Goal: Task Accomplishment & Management: Manage account settings

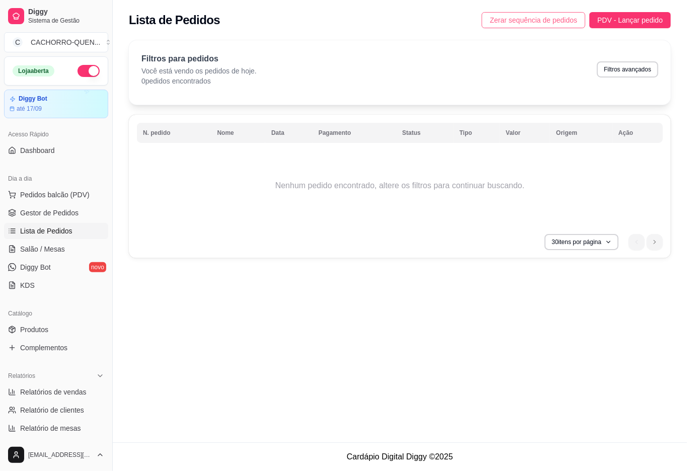
click at [509, 19] on span "Zerar sequência de pedidos" at bounding box center [534, 20] width 88 height 11
click at [73, 214] on span "Gestor de Pedidos" at bounding box center [49, 213] width 58 height 10
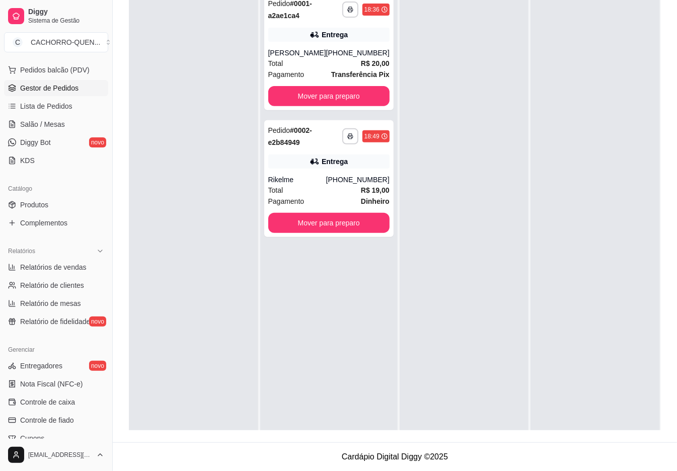
scroll to position [207, 0]
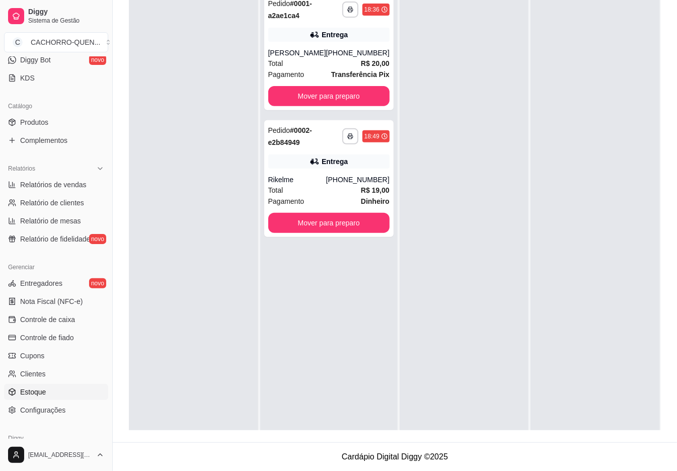
click at [23, 393] on span "Estoque" at bounding box center [33, 392] width 26 height 10
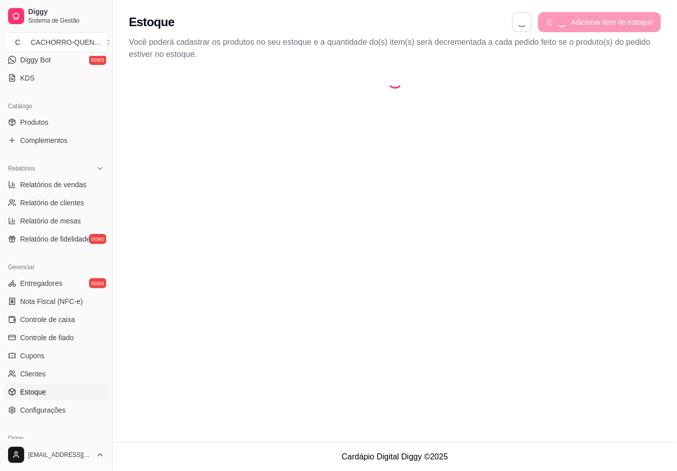
select select "QUANTITY_ORDER"
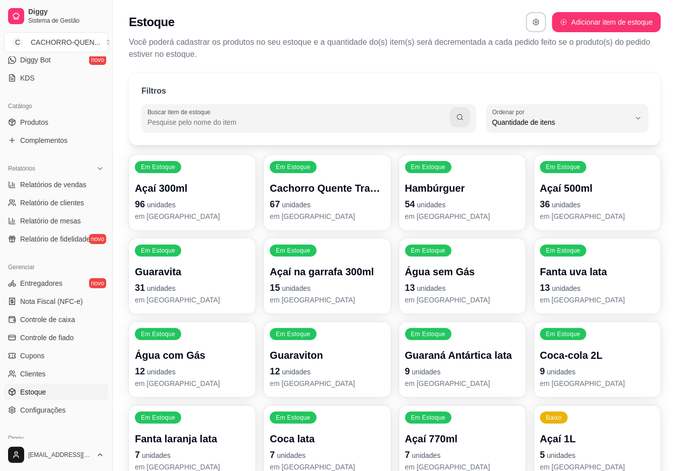
scroll to position [9, 0]
click at [583, 115] on div "Quantidade de itens" at bounding box center [561, 118] width 138 height 20
click at [558, 151] on span "Ordem alfabética" at bounding box center [562, 146] width 130 height 10
type input "ALPHABETICAL_ORDER"
select select "ALPHABETICAL_ORDER"
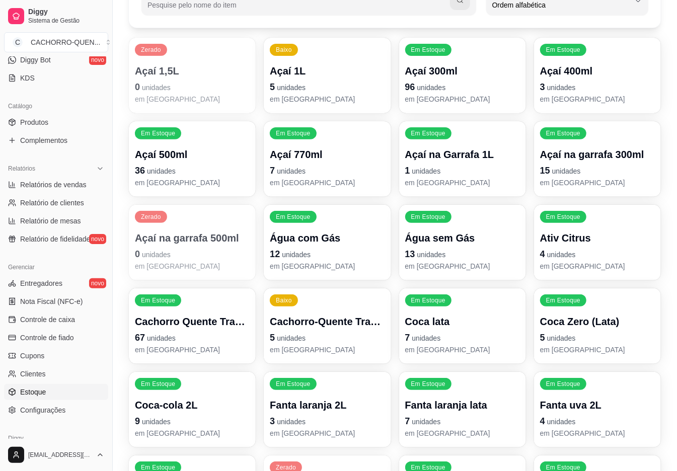
scroll to position [121, 0]
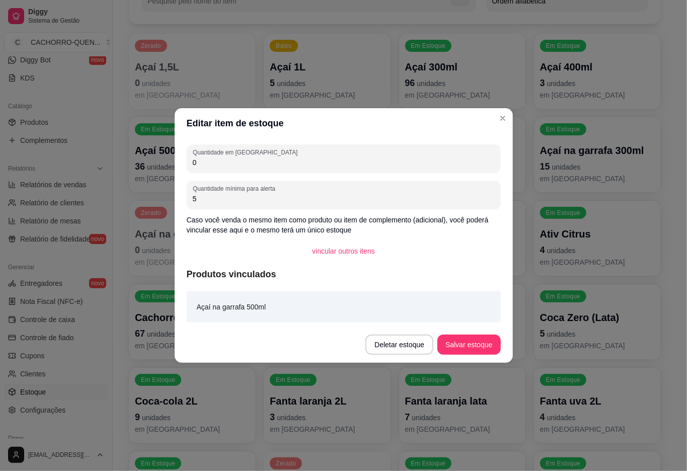
click at [439, 162] on input "0" at bounding box center [344, 162] width 302 height 10
type input "20"
click at [456, 343] on button "Salvar estoque" at bounding box center [468, 345] width 63 height 20
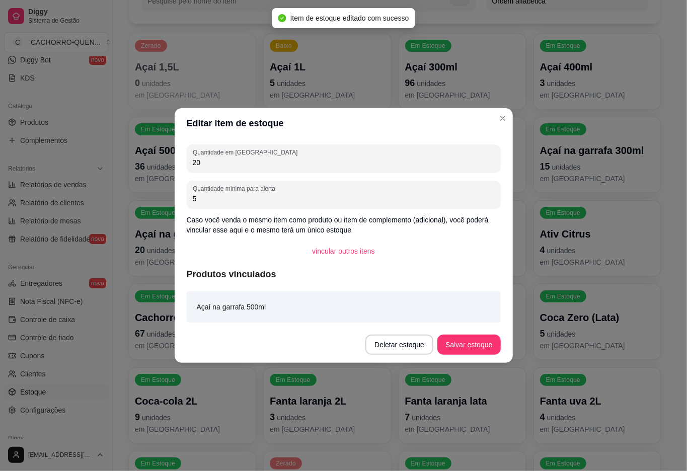
click at [670, 368] on div "Filtros Buscar item de estoque ALPHABETICAL_ORDER Ordenar por Ordem alfabética …" at bounding box center [395, 283] width 564 height 677
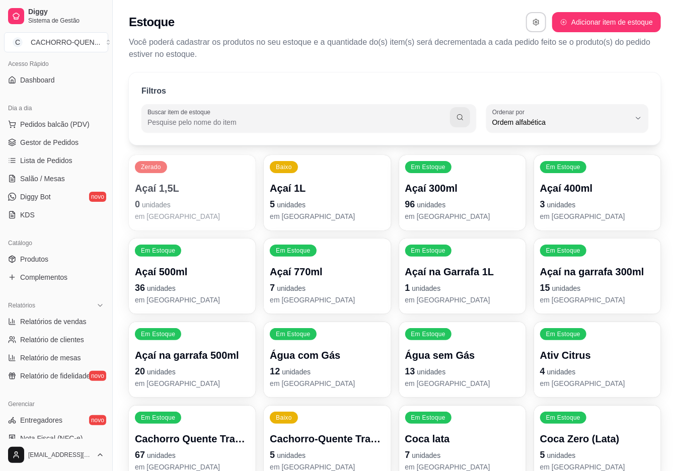
scroll to position [0, 0]
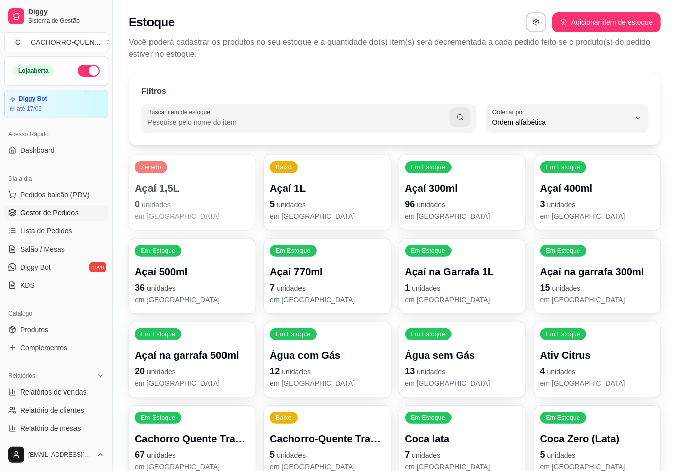
click at [37, 216] on span "Gestor de Pedidos" at bounding box center [49, 213] width 58 height 10
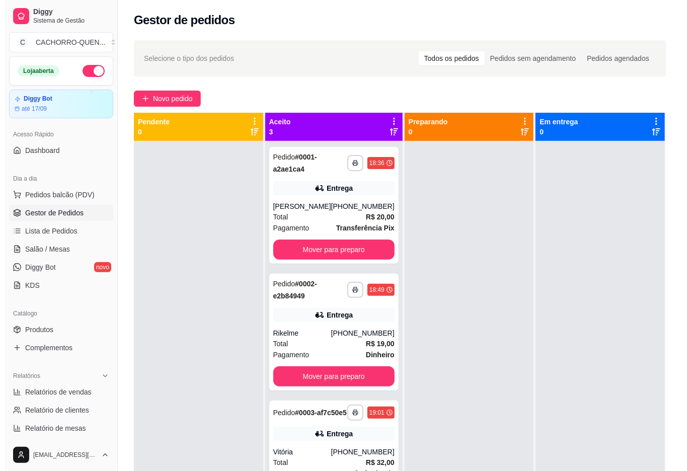
scroll to position [28, 0]
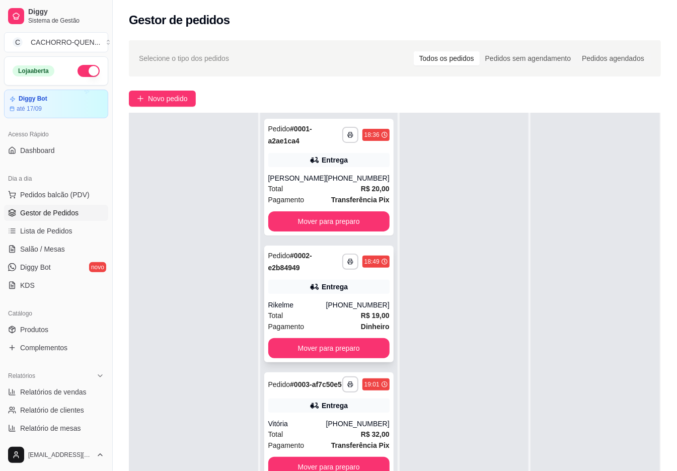
click at [322, 271] on div "Pedido # 0002-e2b84949" at bounding box center [305, 262] width 74 height 24
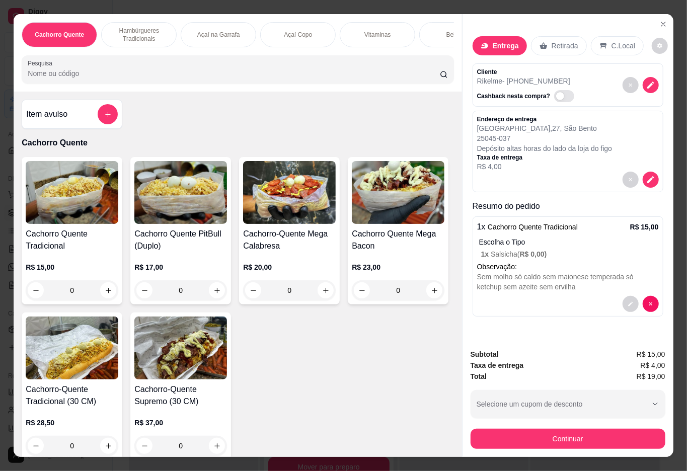
click at [306, 35] on div "Açaí Copo" at bounding box center [297, 34] width 75 height 25
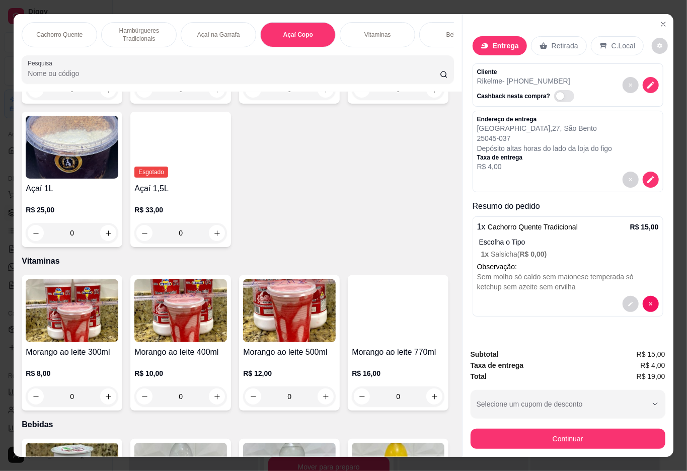
scroll to position [23, 0]
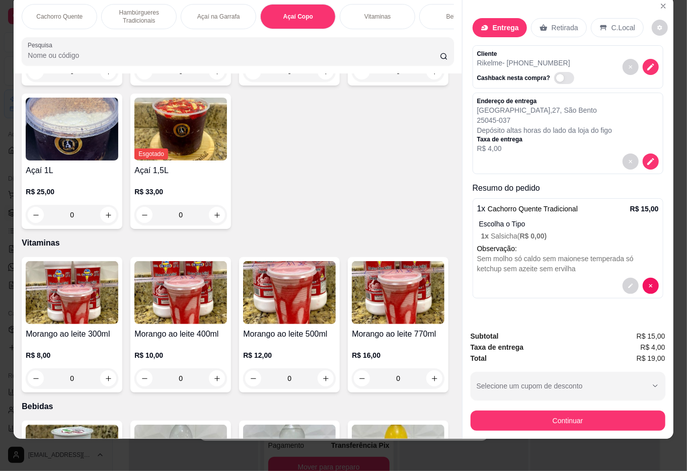
click at [185, 82] on div "R$ 11,00 0" at bounding box center [180, 57] width 93 height 48
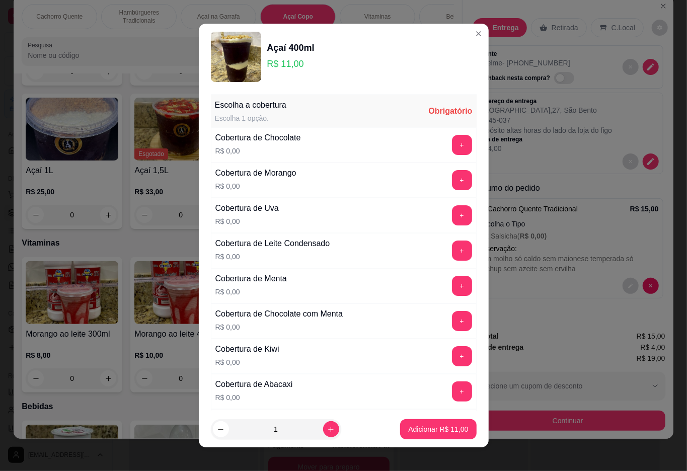
click at [452, 181] on button "+" at bounding box center [462, 180] width 20 height 20
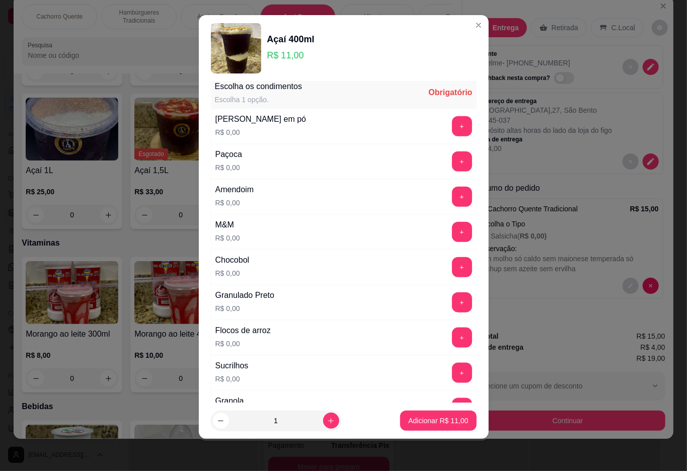
scroll to position [713, 0]
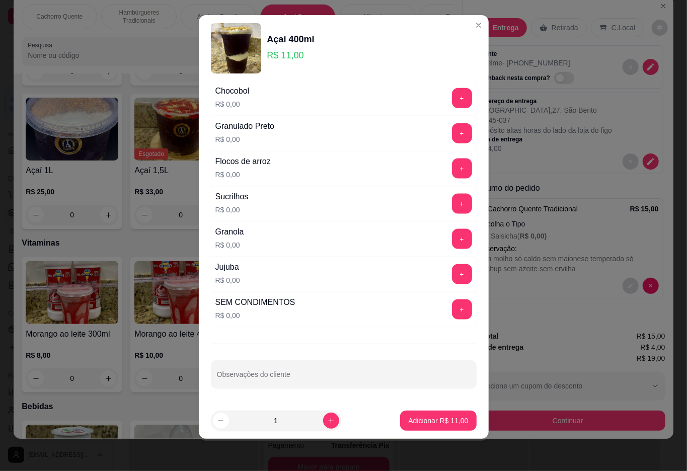
click at [452, 312] on button "+" at bounding box center [462, 309] width 20 height 20
click at [390, 376] on input "Observações do cliente" at bounding box center [344, 378] width 254 height 10
type input "sem jujuba"
click at [430, 421] on p "Adicionar R$ 11,00" at bounding box center [438, 421] width 60 height 10
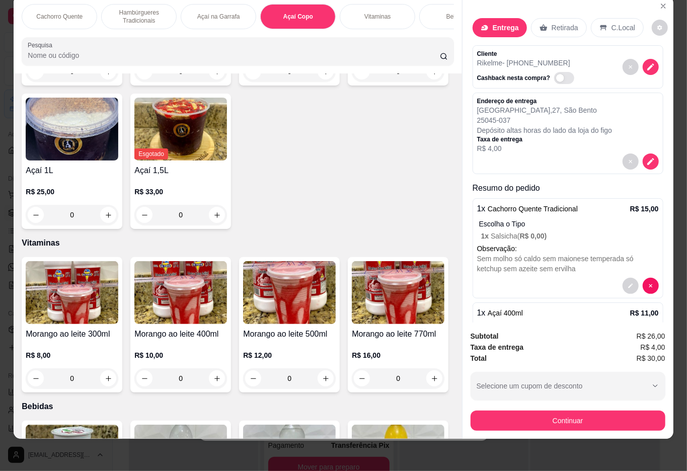
click at [559, 416] on button "Continuar" at bounding box center [567, 421] width 195 height 20
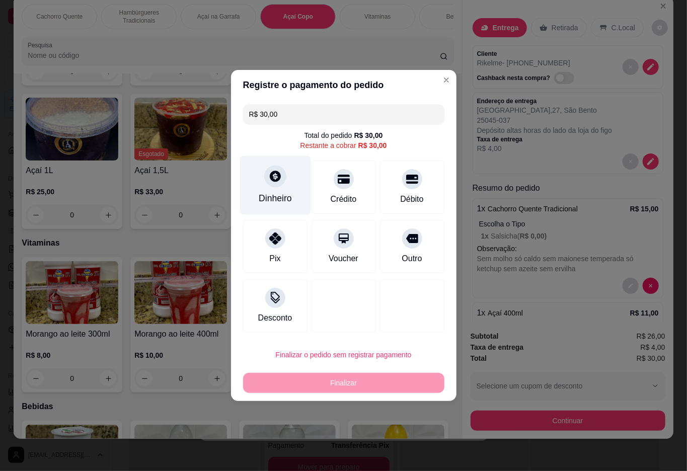
click at [271, 183] on icon at bounding box center [274, 176] width 13 height 13
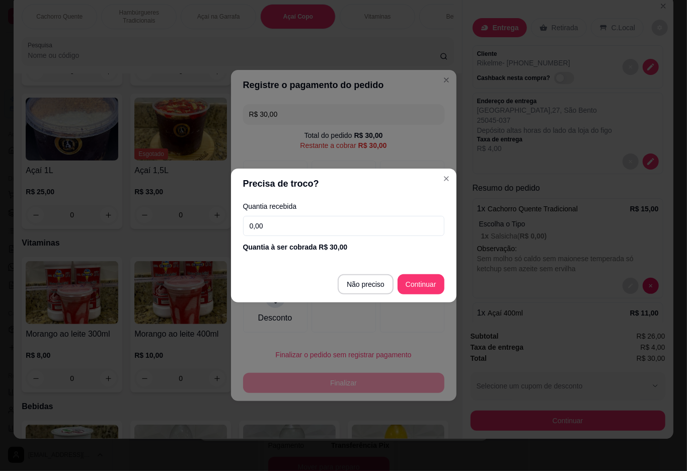
click at [324, 227] on input "0,00" at bounding box center [343, 226] width 201 height 20
type input "50,00"
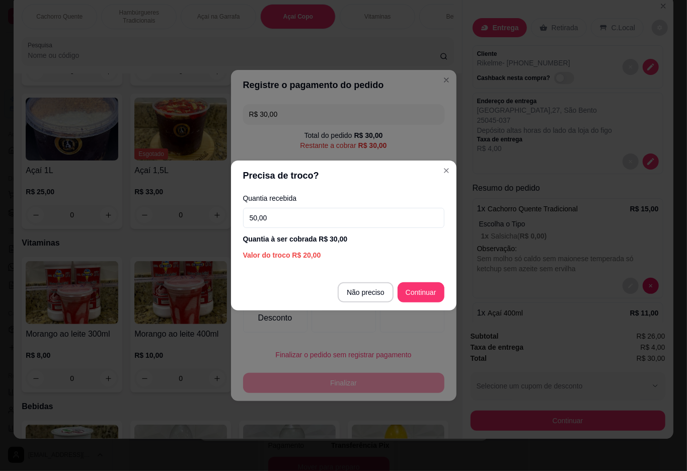
click at [417, 293] on div at bounding box center [412, 305] width 64 height 53
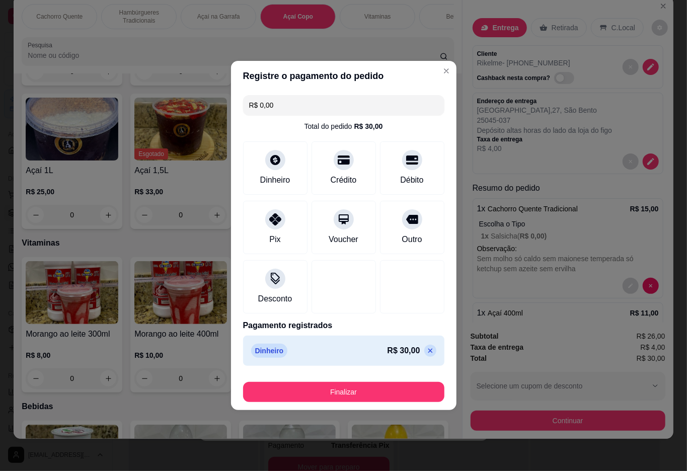
click at [353, 388] on button "Finalizar" at bounding box center [343, 392] width 201 height 20
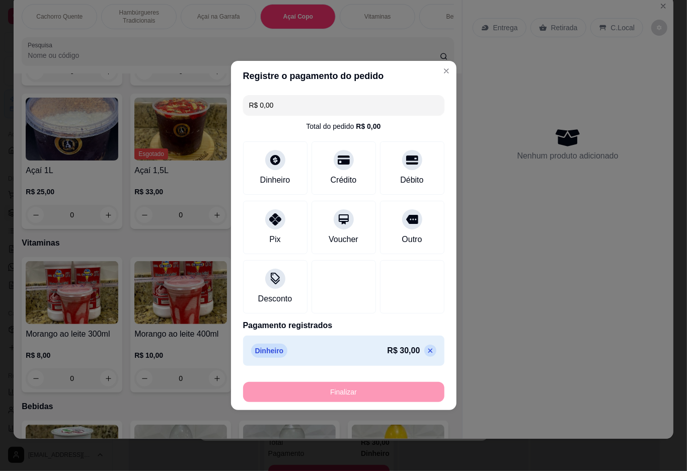
type input "-R$ 30,00"
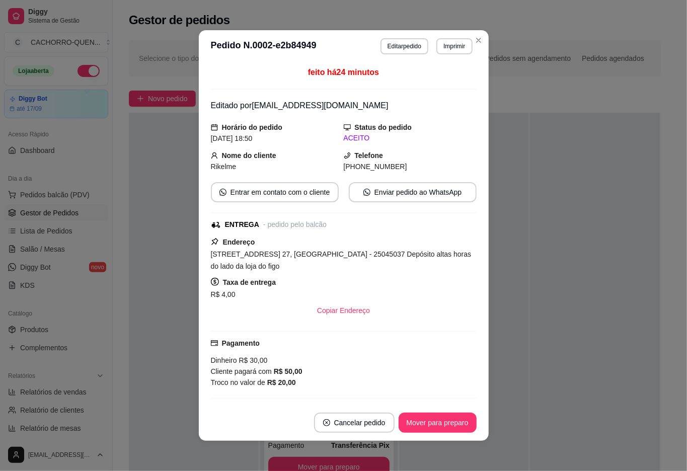
click at [549, 314] on div at bounding box center [594, 348] width 129 height 471
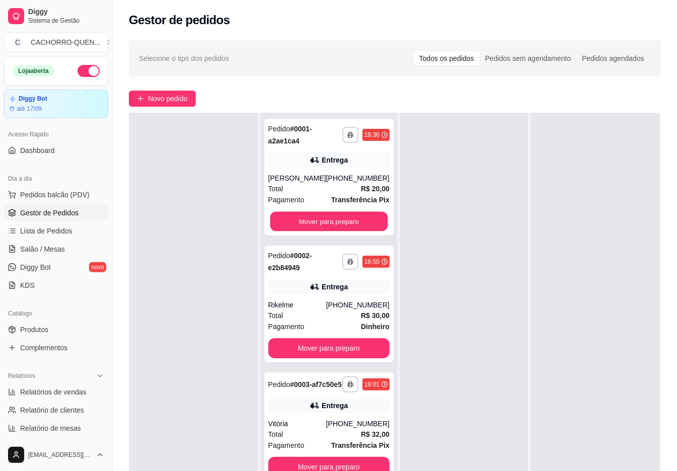
click at [345, 219] on button "Mover para preparo" at bounding box center [329, 222] width 118 height 20
click at [334, 220] on div "Mover para preparo" at bounding box center [328, 221] width 121 height 20
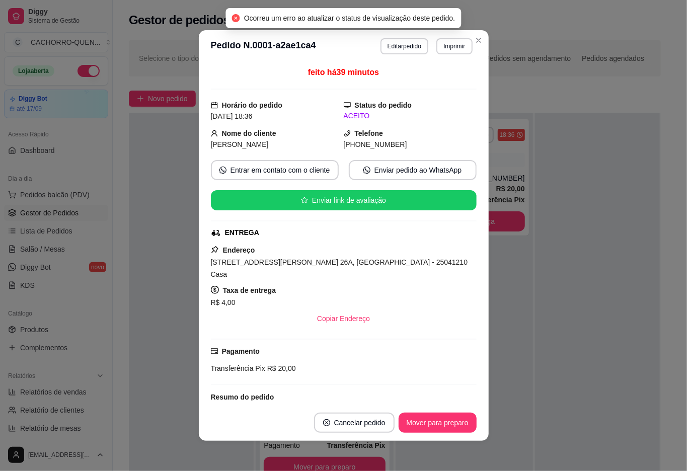
click at [612, 335] on div at bounding box center [597, 348] width 125 height 471
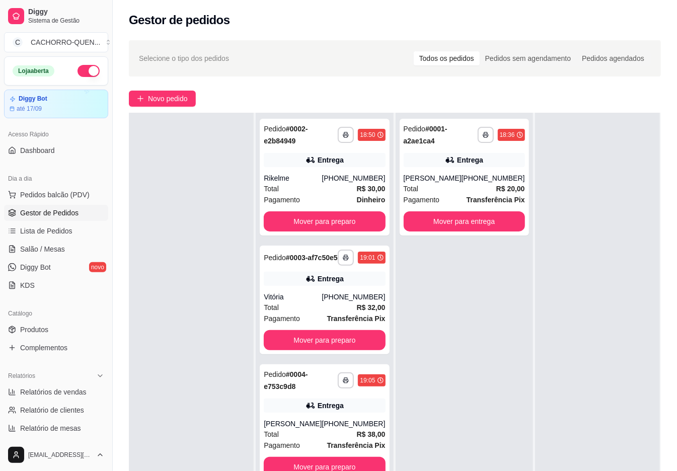
click at [336, 225] on button "Mover para preparo" at bounding box center [324, 221] width 121 height 20
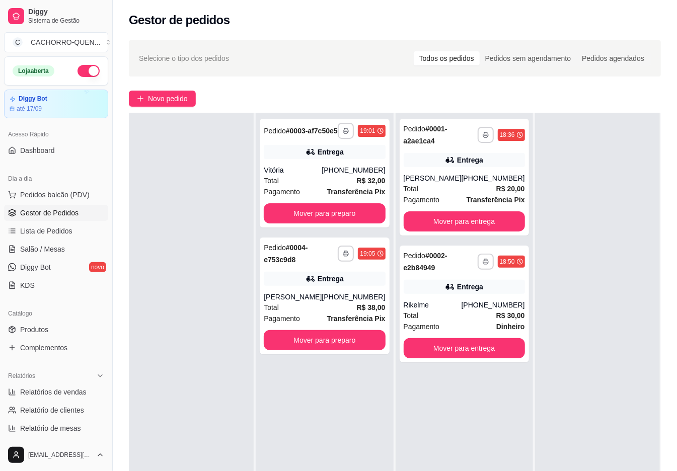
click at [341, 221] on button "Mover para preparo" at bounding box center [324, 213] width 121 height 20
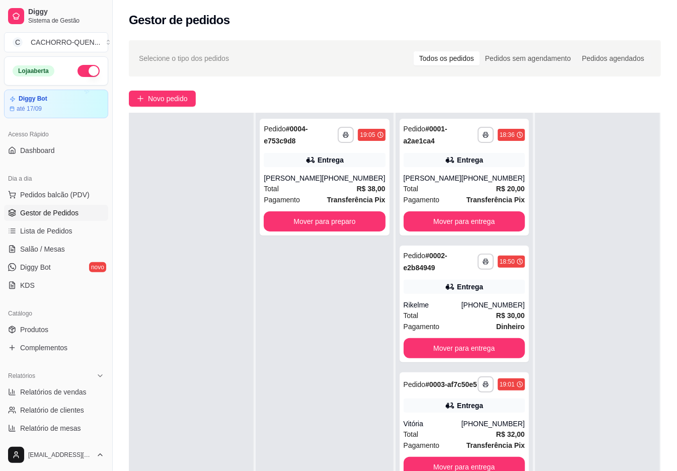
click at [453, 222] on button "Mover para entrega" at bounding box center [463, 221] width 121 height 20
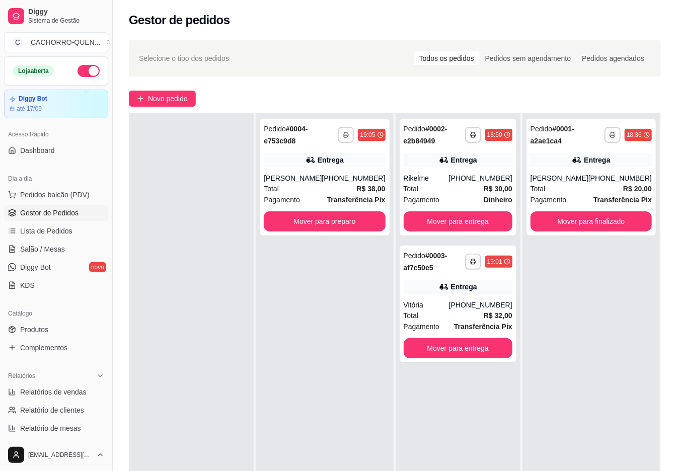
click at [465, 222] on button "Mover para entrega" at bounding box center [457, 221] width 109 height 20
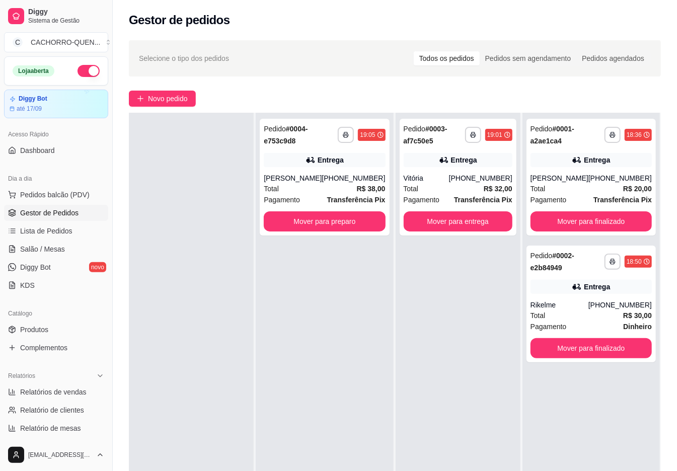
click at [445, 221] on button "Mover para entrega" at bounding box center [457, 221] width 109 height 20
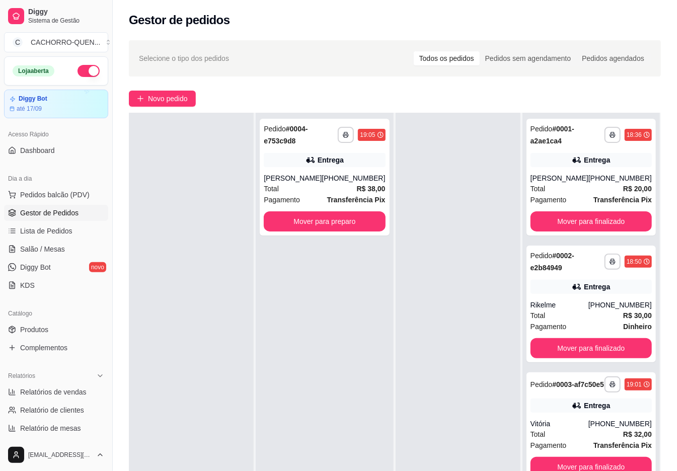
click at [325, 219] on button "Mover para preparo" at bounding box center [324, 221] width 121 height 20
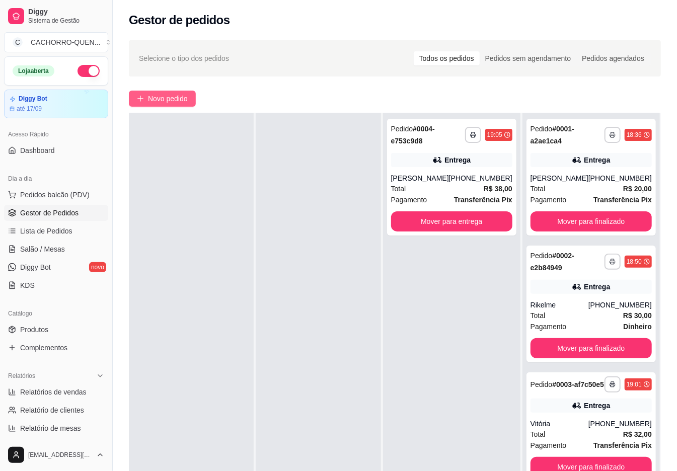
click at [153, 103] on span "Novo pedido" at bounding box center [168, 98] width 40 height 11
click at [168, 98] on span "Novo pedido" at bounding box center [168, 98] width 40 height 11
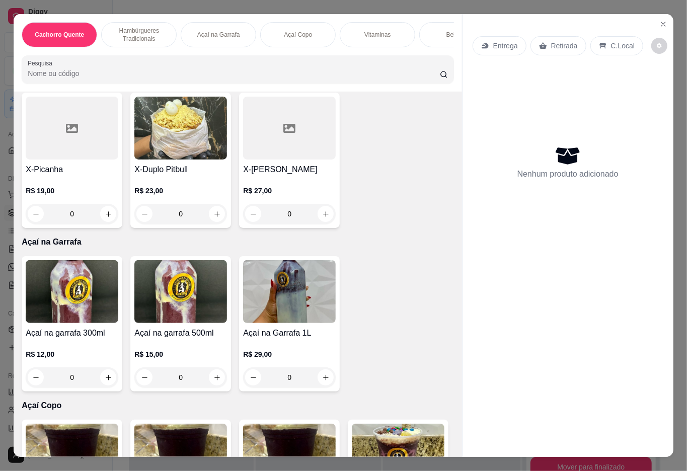
scroll to position [693, 0]
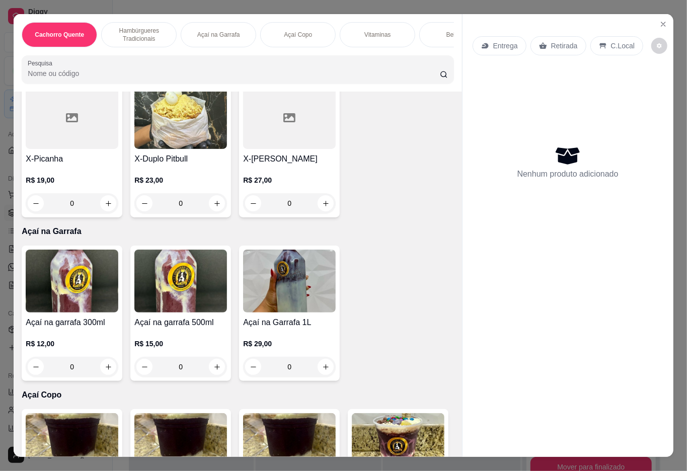
click at [130, 217] on div "X-Duplo Pitbull R$ 23,00 0" at bounding box center [180, 149] width 101 height 135
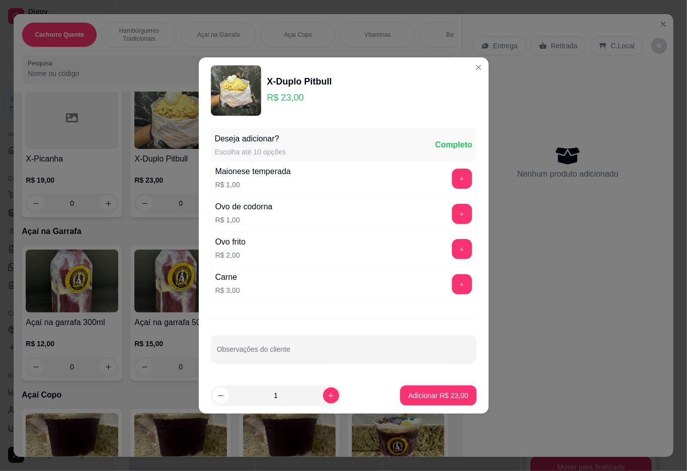
click at [430, 400] on p "Adicionar R$ 23,00" at bounding box center [438, 395] width 60 height 10
type input "1"
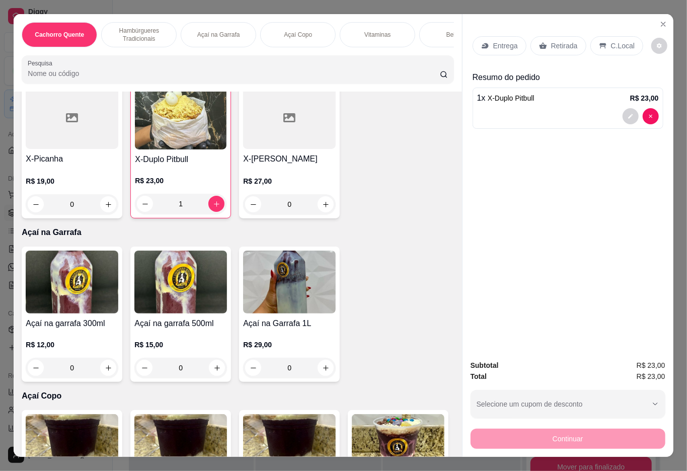
click at [243, 70] on div "0" at bounding box center [289, 60] width 93 height 20
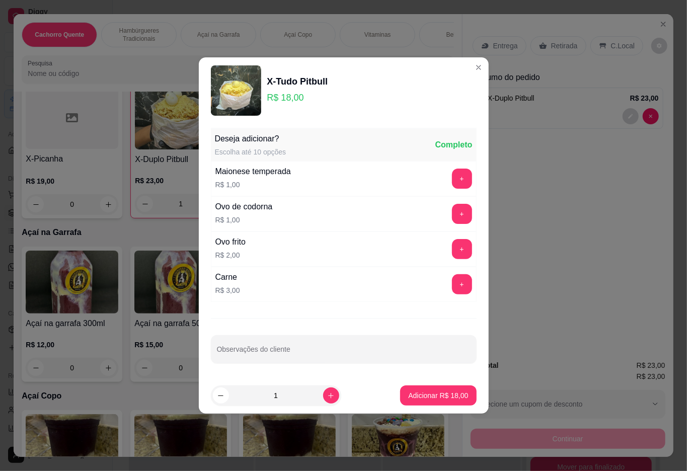
click at [437, 399] on p "Adicionar R$ 18,00" at bounding box center [438, 395] width 60 height 10
type input "1"
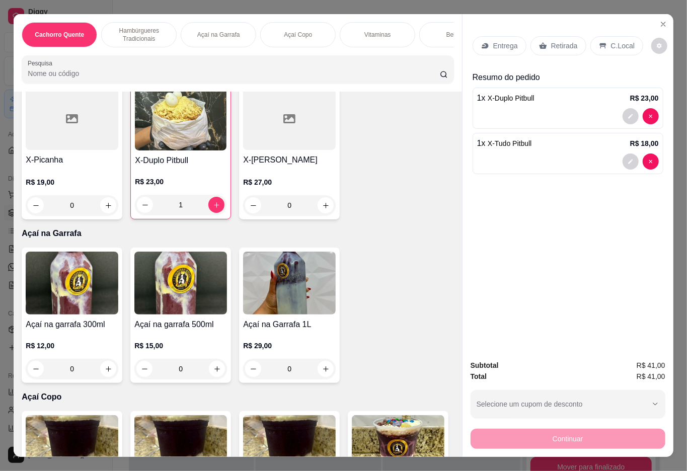
scroll to position [693, 0]
click at [446, 31] on p "Bebidas" at bounding box center [457, 35] width 22 height 8
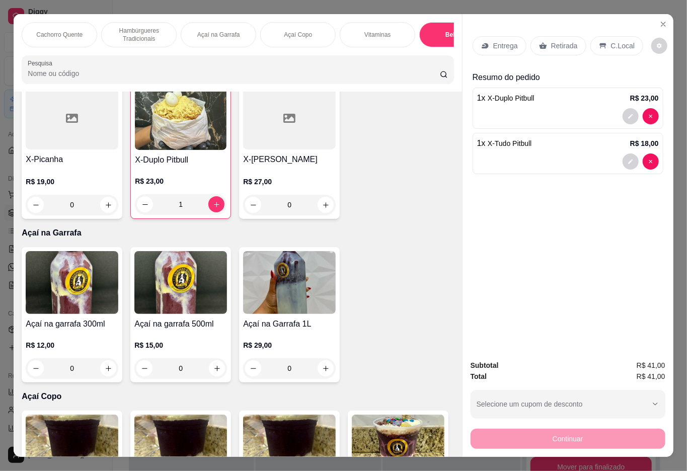
scroll to position [23, 0]
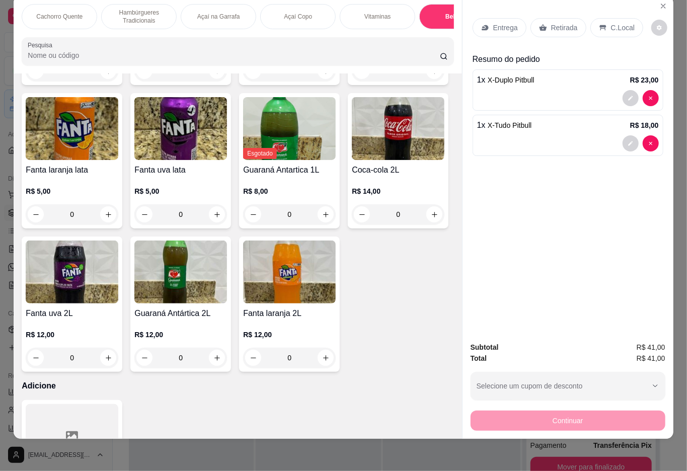
click at [221, 75] on icon "increase-product-quantity" at bounding box center [217, 71] width 8 height 8
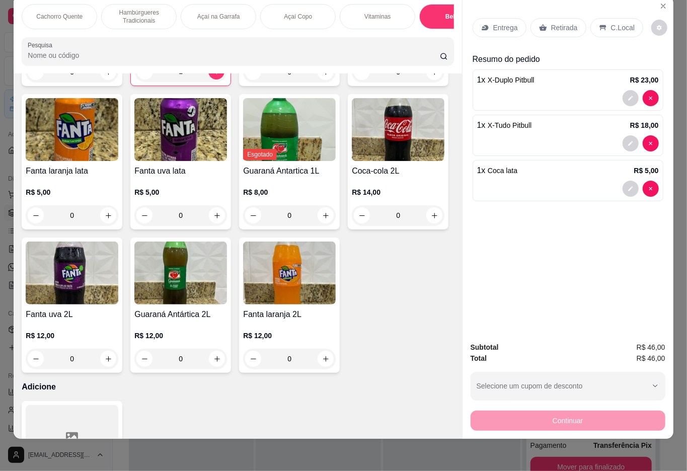
click at [224, 79] on button "increase-product-quantity" at bounding box center [216, 71] width 16 height 16
click at [220, 75] on icon "increase-product-quantity" at bounding box center [217, 72] width 8 height 8
type input "2"
click at [616, 23] on p "C.Local" at bounding box center [623, 28] width 24 height 10
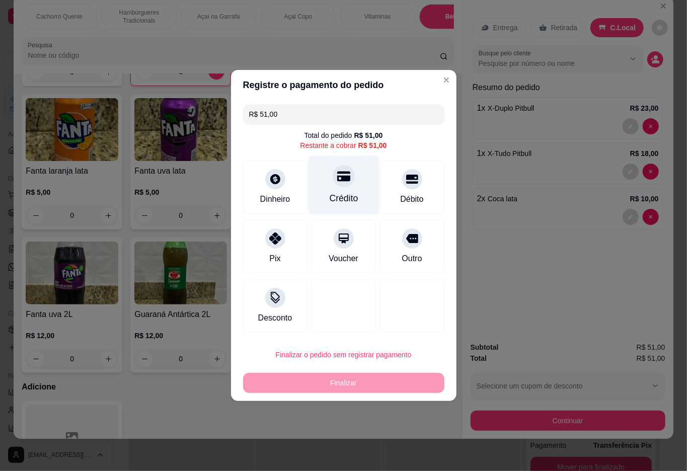
click at [344, 195] on div "Crédito" at bounding box center [343, 198] width 29 height 13
type input "R$ 0,00"
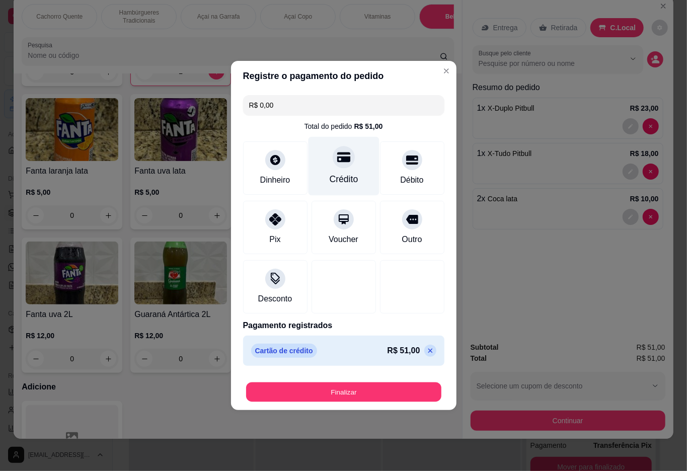
click at [357, 386] on button "Finalizar" at bounding box center [343, 392] width 195 height 20
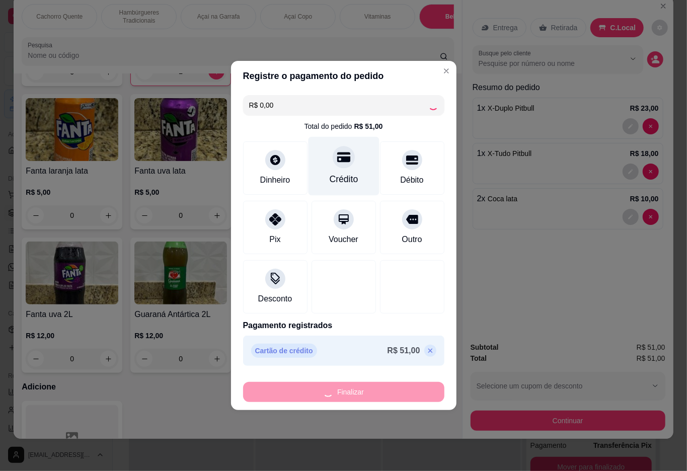
type input "0"
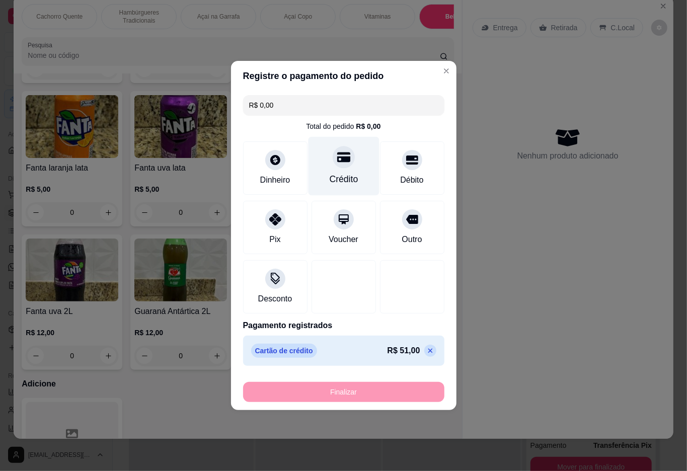
type input "-R$ 51,00"
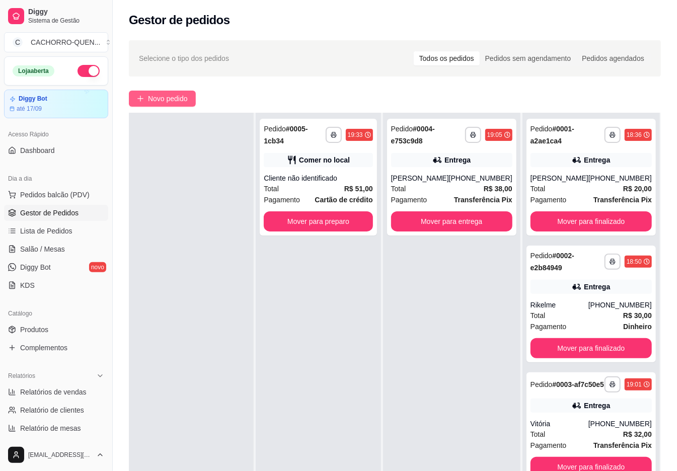
click at [182, 98] on span "Novo pedido" at bounding box center [168, 98] width 40 height 11
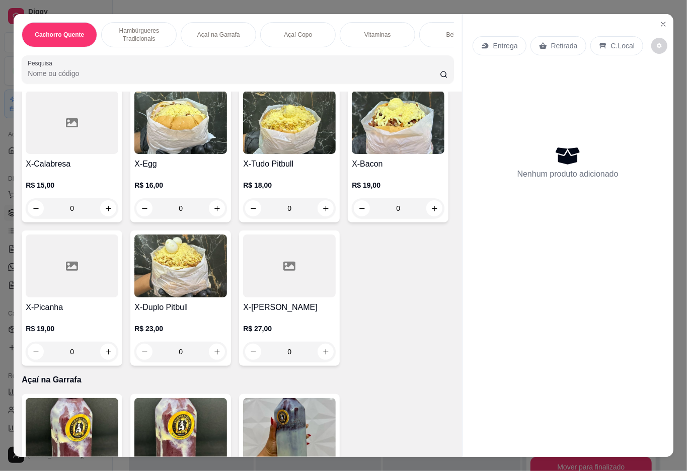
scroll to position [584, 0]
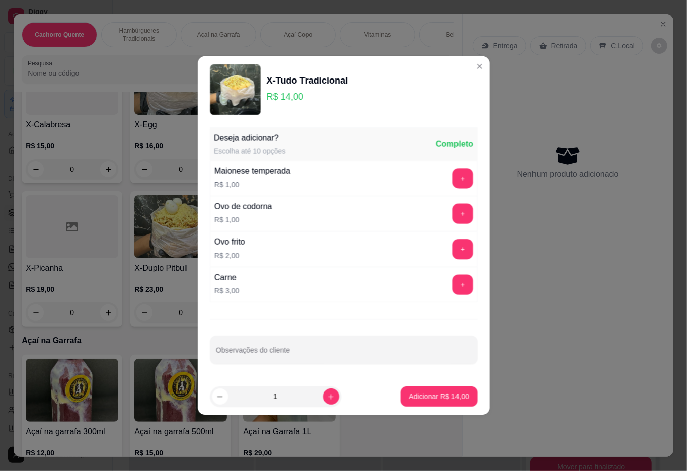
click at [318, 453] on div "Cachorro Quente Hambúrgueres Tradicionais Açaí na Garrafa Açaí Copo Vitaminas B…" at bounding box center [343, 235] width 687 height 471
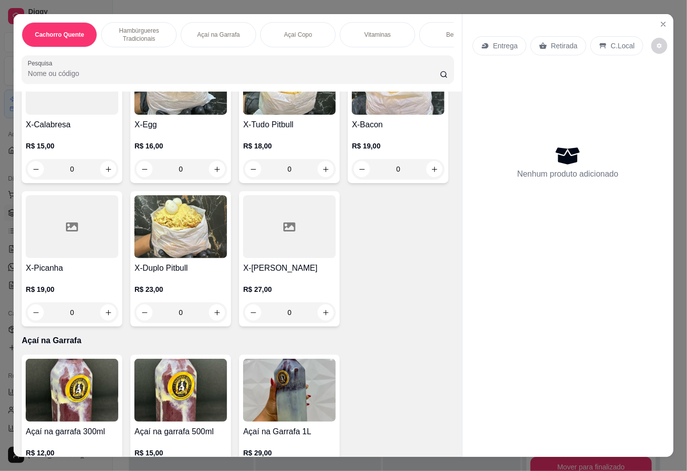
click at [328, 327] on div "Misto Quente R$ 5,00 0 Hambúrguer R$ 8,50 0 X-Burguer R$ 10,00 0 X-Tudo Tradici…" at bounding box center [238, 115] width 432 height 422
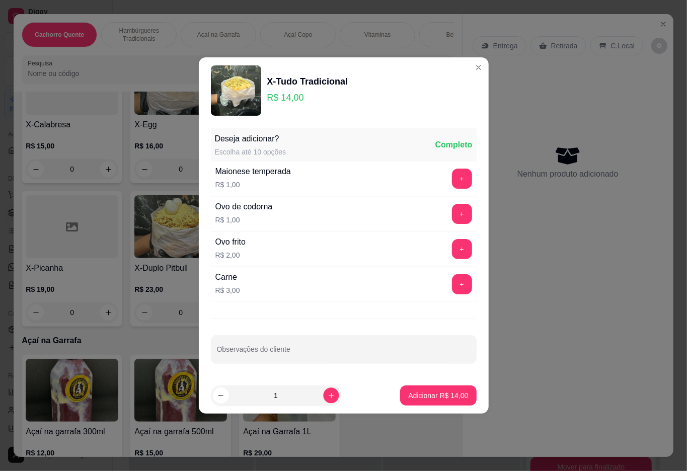
click at [328, 396] on icon "increase-product-quantity" at bounding box center [330, 395] width 5 height 5
type input "3"
click at [409, 395] on p "Adicionar R$ 42,00" at bounding box center [438, 395] width 58 height 10
type input "3"
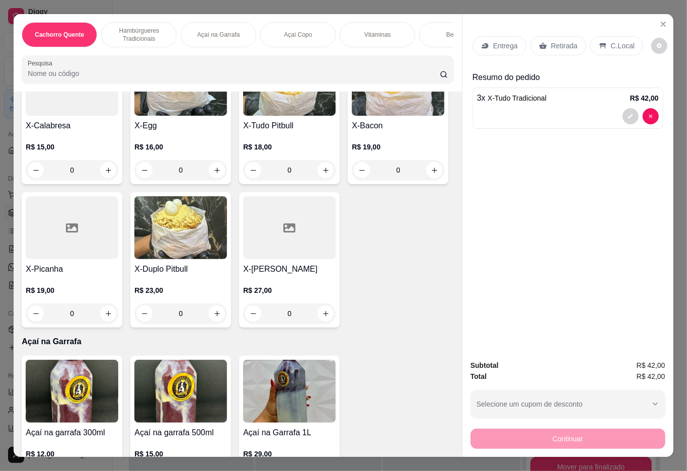
scroll to position [584, 0]
click at [509, 43] on p "Entrega" at bounding box center [505, 46] width 25 height 10
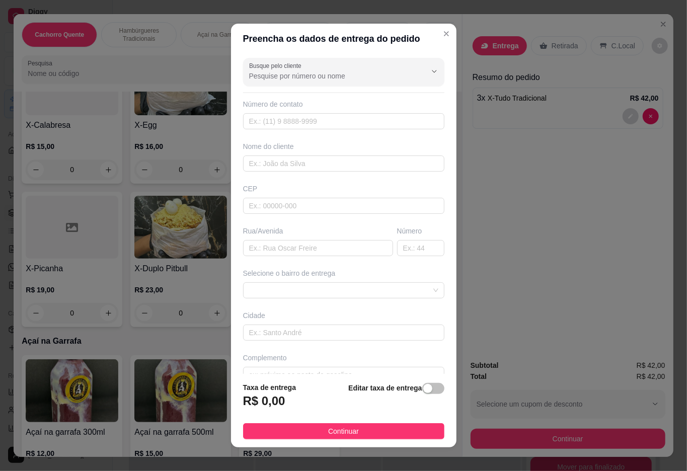
click at [379, 77] on input "Busque pelo cliente" at bounding box center [329, 76] width 161 height 10
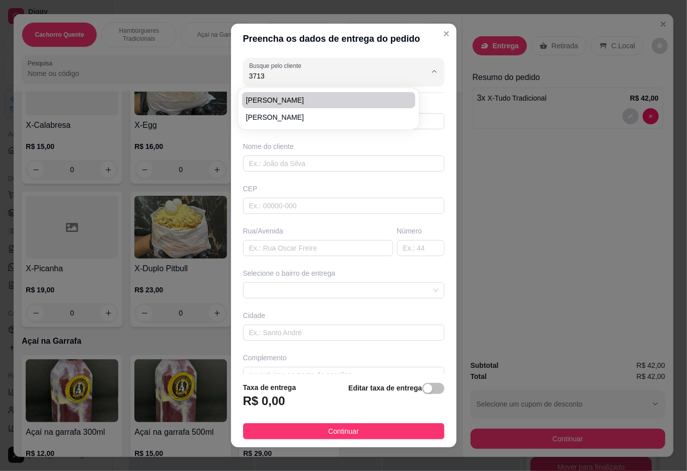
type input "[PERSON_NAME]"
type input "21981213713"
type input "[PERSON_NAME]"
type input "[STREET_ADDRESS][PERSON_NAME]"
type input "Duque de Caxias"
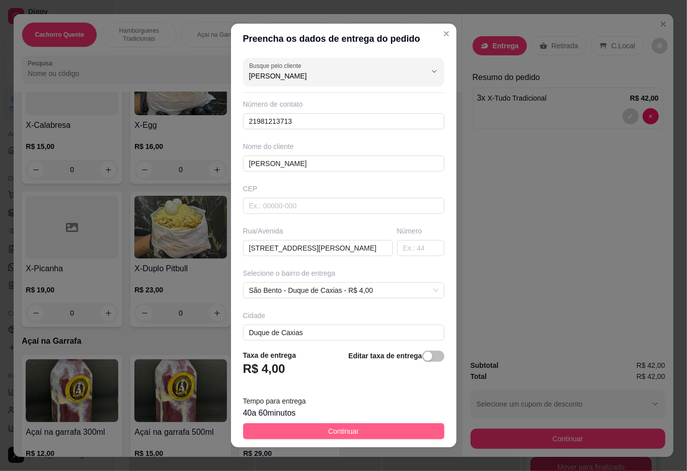
click at [312, 427] on button "Continuar" at bounding box center [343, 431] width 201 height 16
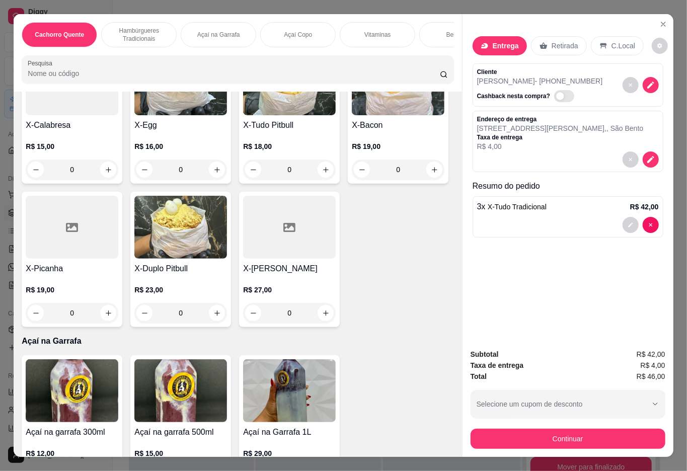
click at [533, 441] on button "Continuar" at bounding box center [567, 439] width 195 height 20
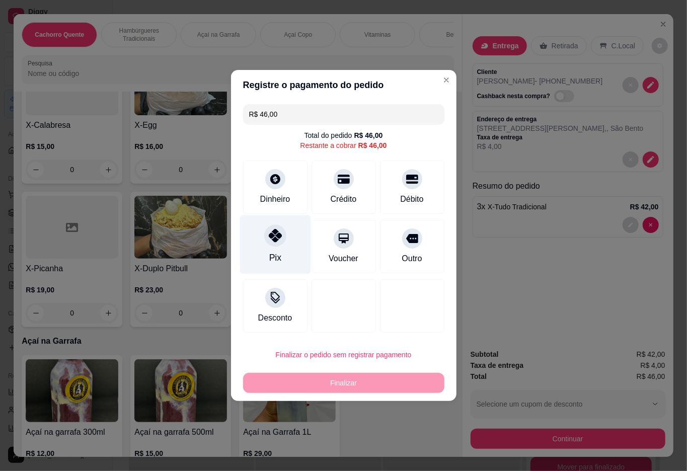
click at [281, 240] on div at bounding box center [275, 235] width 22 height 22
type input "R$ 0,00"
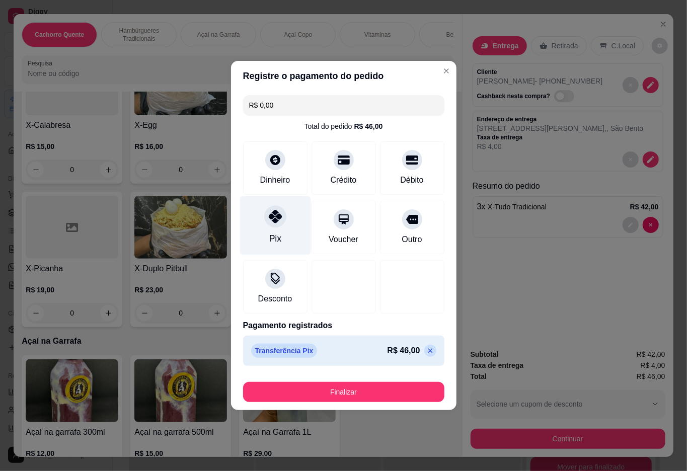
click at [329, 393] on button "Finalizar" at bounding box center [343, 392] width 201 height 20
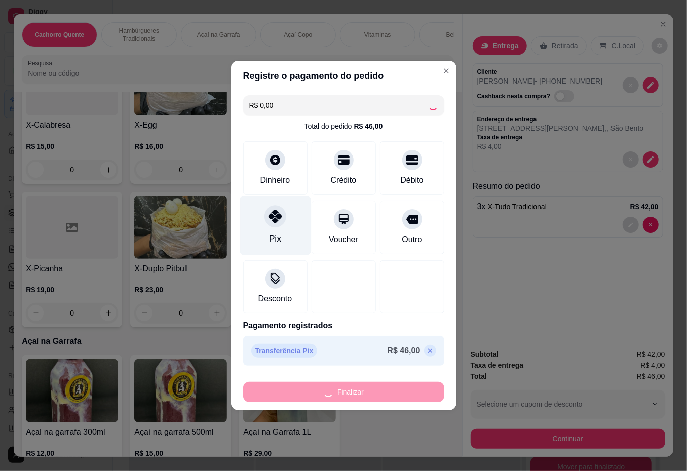
type input "0"
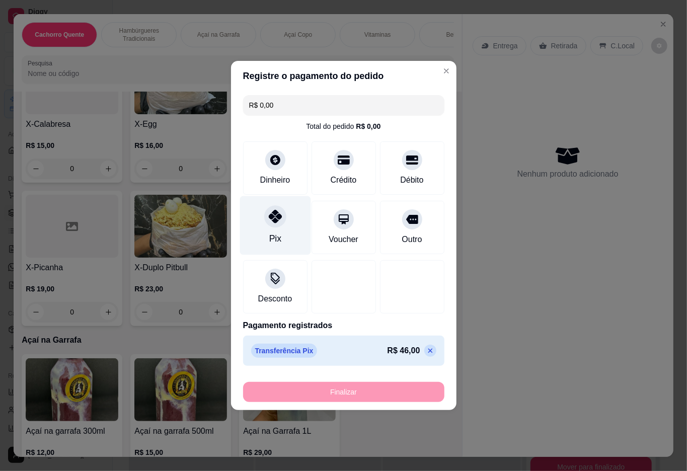
type input "-R$ 46,00"
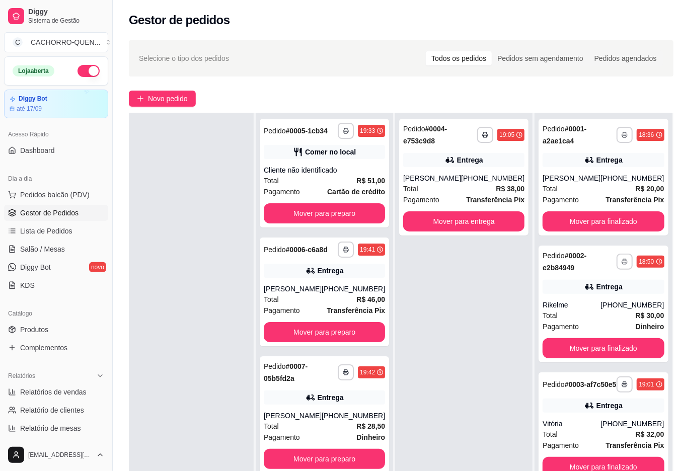
click at [631, 214] on button "Mover para finalizado" at bounding box center [602, 221] width 121 height 20
click at [631, 215] on button "Mover para finalizado" at bounding box center [602, 221] width 121 height 20
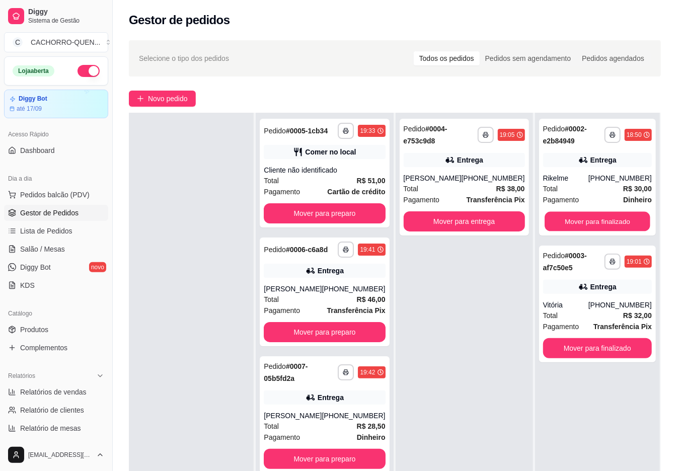
click at [616, 214] on button "Mover para finalizado" at bounding box center [597, 222] width 106 height 20
click at [598, 218] on button "Mover para finalizado" at bounding box center [597, 222] width 106 height 20
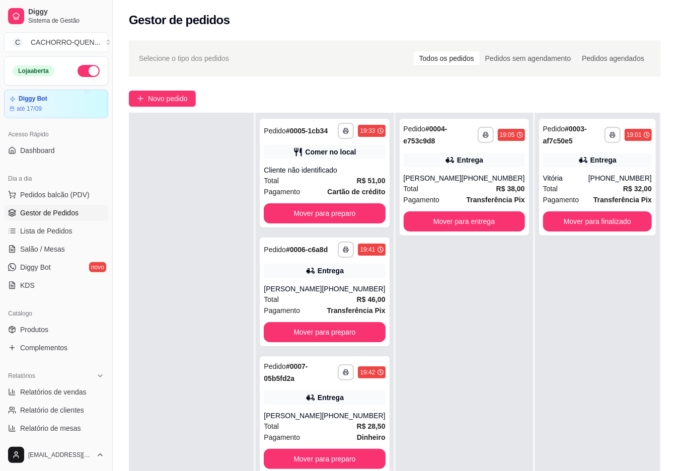
click at [599, 221] on button "Mover para finalizado" at bounding box center [597, 221] width 109 height 20
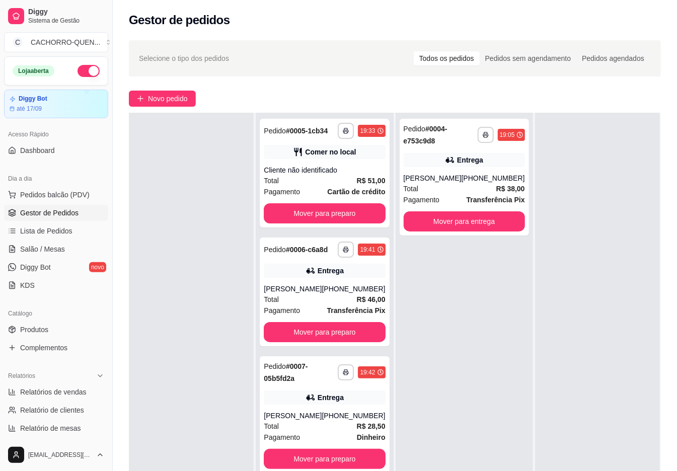
click at [454, 222] on button "Mover para entrega" at bounding box center [463, 221] width 121 height 20
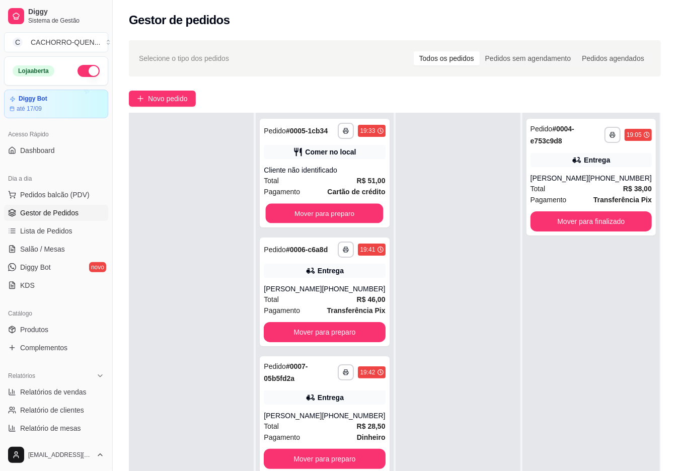
click at [325, 211] on button "Mover para preparo" at bounding box center [325, 214] width 118 height 20
click at [348, 223] on button "Mover para preparo" at bounding box center [324, 213] width 121 height 20
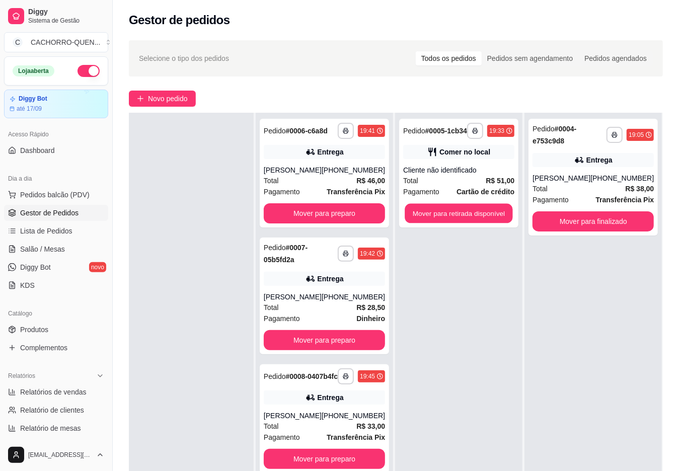
click at [436, 219] on button "Mover para retirada disponível" at bounding box center [458, 214] width 108 height 20
click at [462, 214] on button "Mover para retirada disponível" at bounding box center [458, 214] width 108 height 20
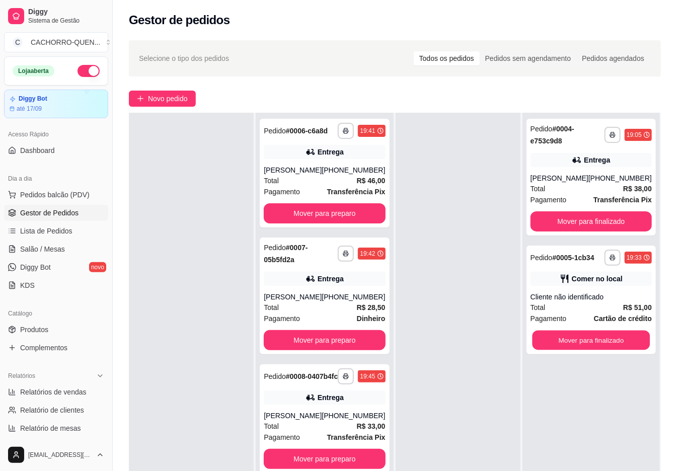
click at [597, 347] on button "Mover para finalizado" at bounding box center [591, 341] width 118 height 20
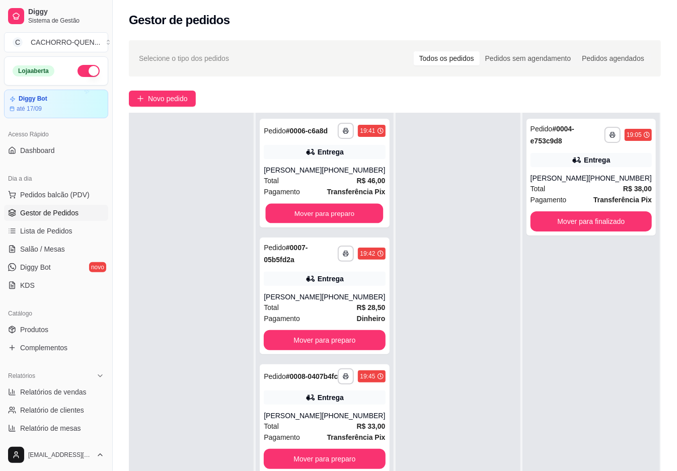
click at [365, 220] on button "Mover para preparo" at bounding box center [325, 214] width 118 height 20
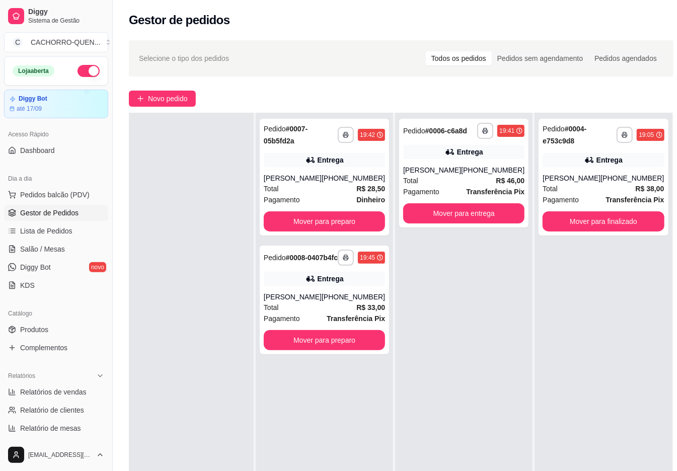
click at [343, 221] on button "Mover para preparo" at bounding box center [324, 221] width 121 height 20
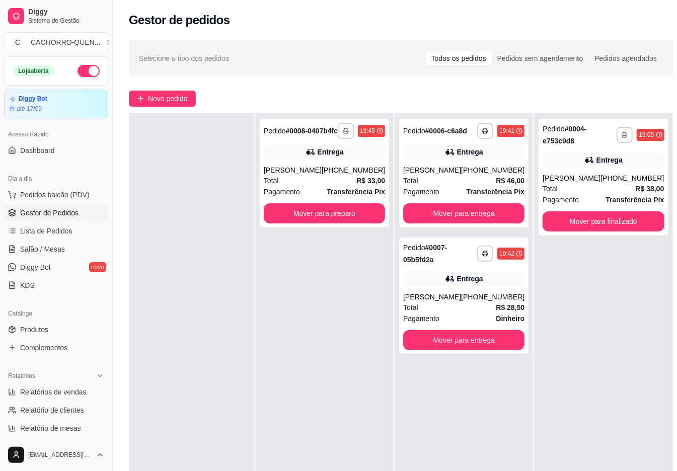
click at [345, 218] on button "Mover para preparo" at bounding box center [324, 213] width 121 height 20
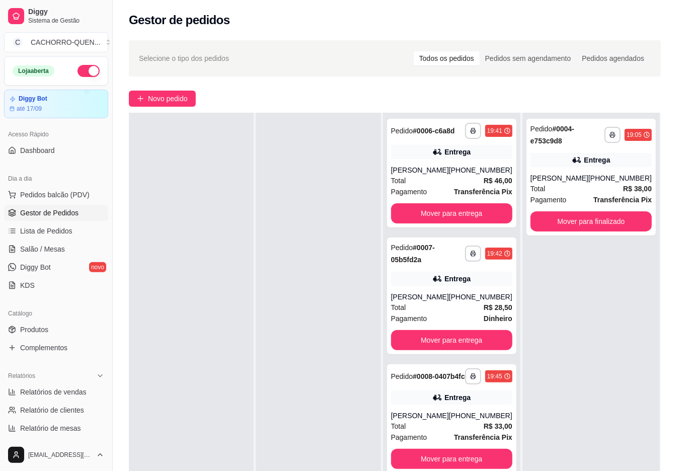
click at [457, 220] on button "Mover para entrega" at bounding box center [451, 213] width 121 height 20
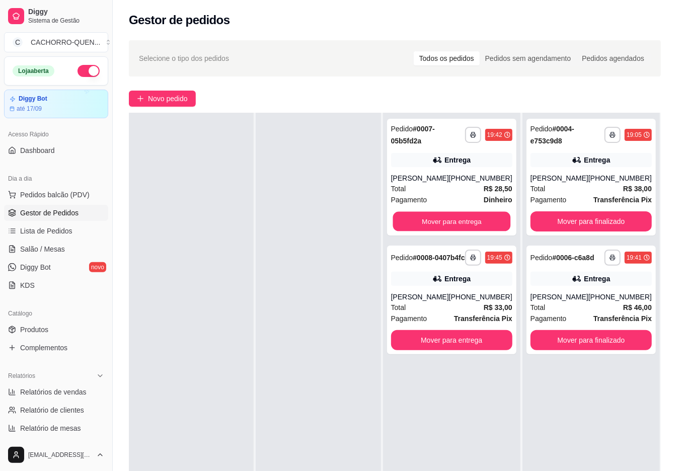
click at [455, 221] on button "Mover para entrega" at bounding box center [451, 222] width 118 height 20
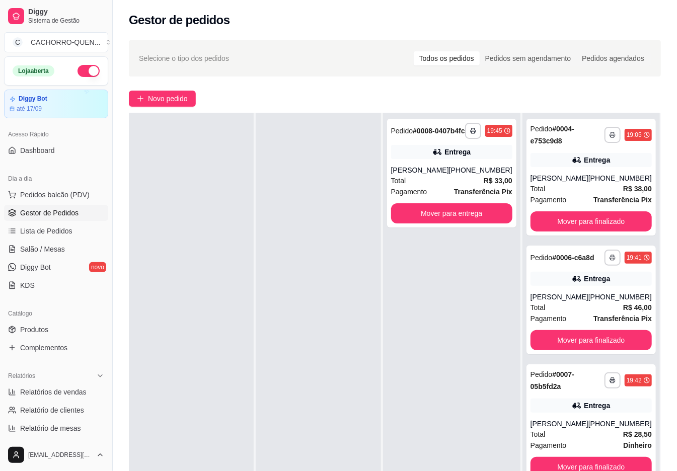
click at [439, 221] on button "Mover para entrega" at bounding box center [451, 213] width 121 height 20
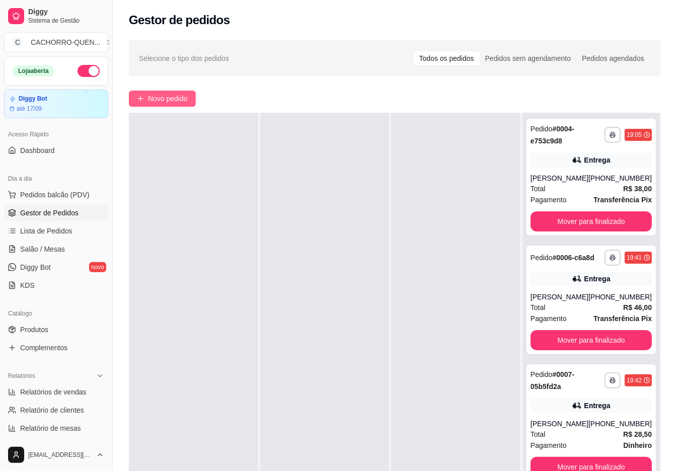
click at [187, 101] on span "Novo pedido" at bounding box center [168, 98] width 40 height 11
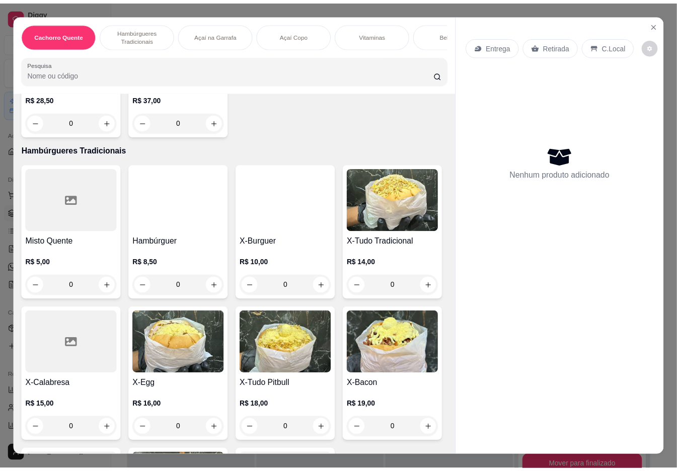
scroll to position [347, 0]
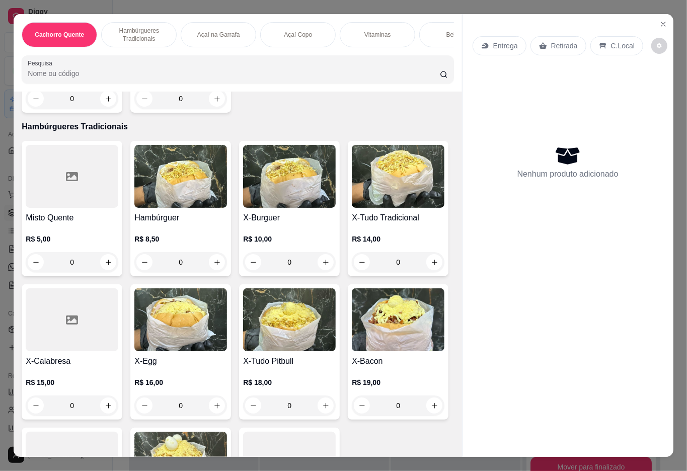
click at [352, 272] on div "R$ 14,00 0" at bounding box center [398, 248] width 93 height 48
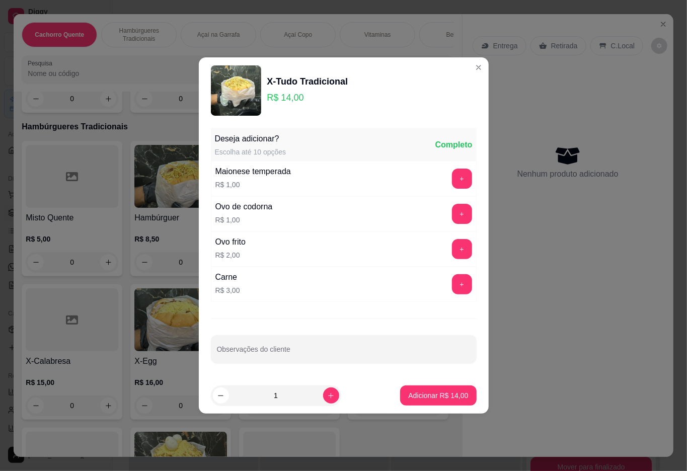
click at [435, 396] on p "Adicionar R$ 14,00" at bounding box center [438, 395] width 60 height 10
type input "1"
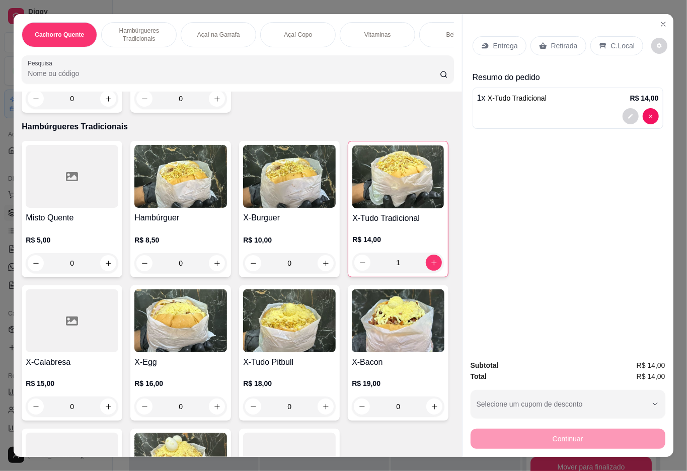
click at [561, 47] on div "Retirada" at bounding box center [558, 45] width 56 height 19
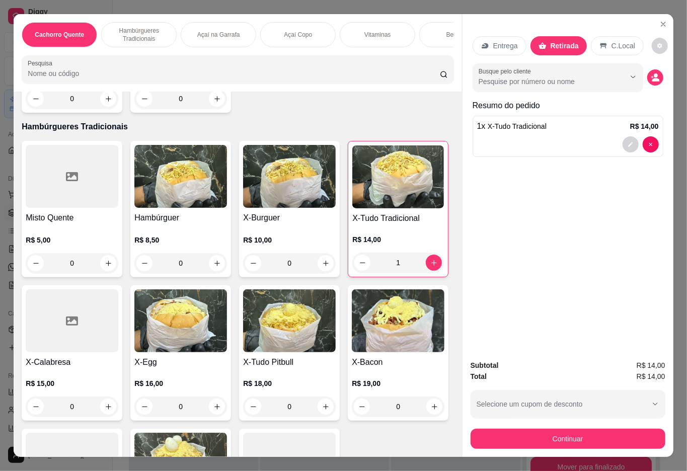
click at [582, 442] on button "Continuar" at bounding box center [567, 439] width 195 height 20
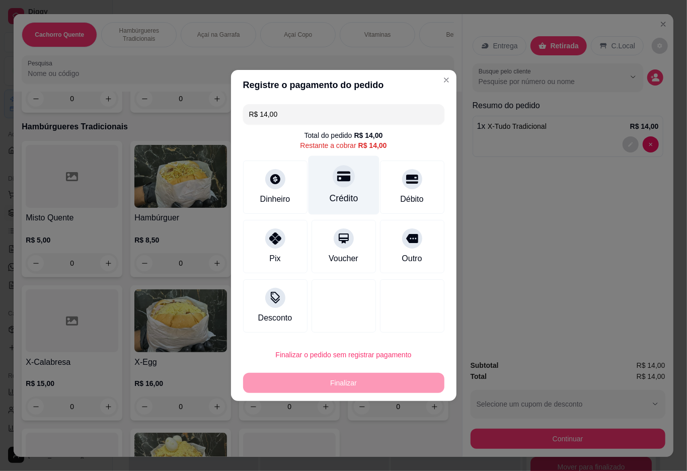
click at [338, 178] on icon at bounding box center [343, 177] width 13 height 10
type input "R$ 0,00"
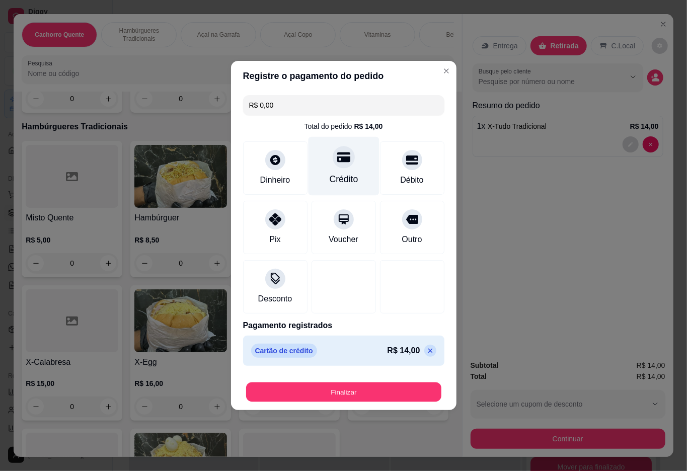
click at [355, 389] on button "Finalizar" at bounding box center [343, 392] width 195 height 20
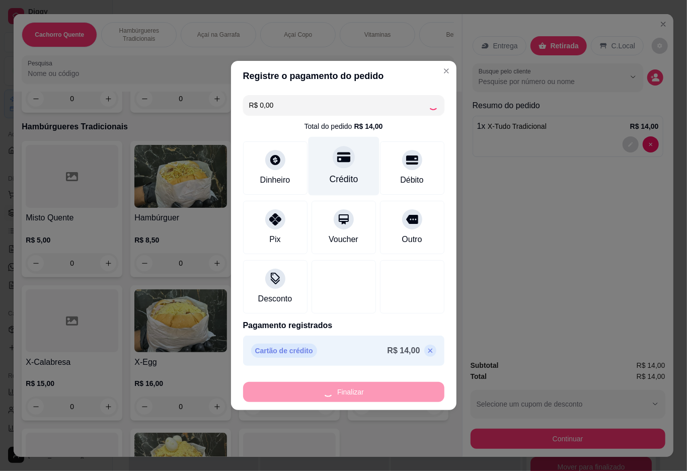
type input "0"
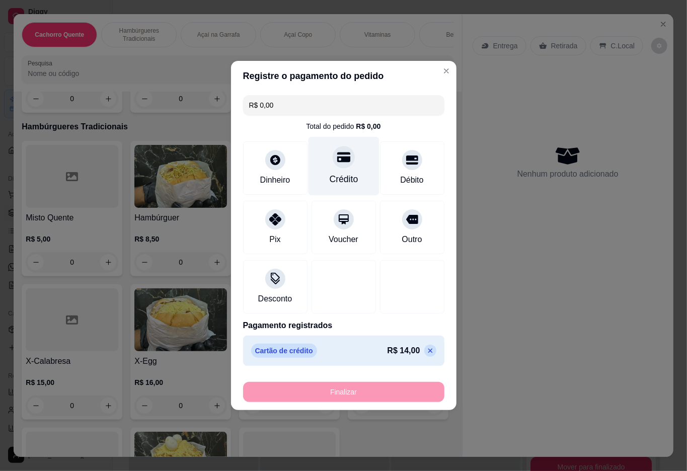
type input "-R$ 14,00"
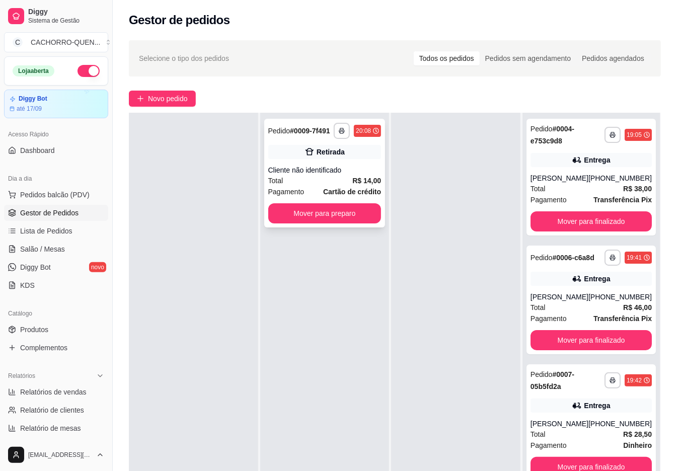
click at [329, 157] on div "Retirada" at bounding box center [330, 152] width 28 height 10
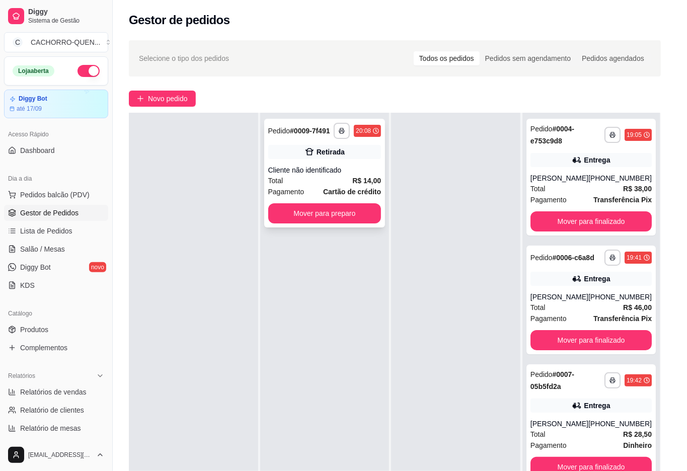
click at [443, 384] on button "Mover para preparo" at bounding box center [437, 386] width 78 height 20
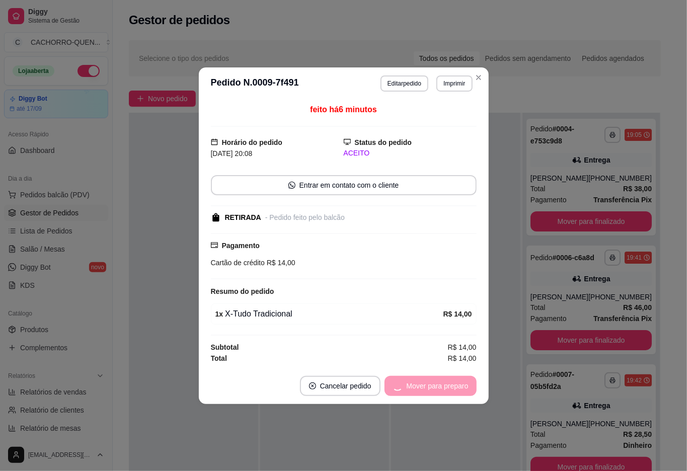
click at [441, 387] on div "Mover para preparo" at bounding box center [430, 386] width 92 height 20
click at [445, 387] on div "Mover para preparo" at bounding box center [430, 386] width 92 height 20
click at [444, 385] on div "Mover para preparo" at bounding box center [430, 386] width 92 height 20
click at [451, 386] on button "Mover para preparo" at bounding box center [430, 386] width 92 height 20
click at [441, 383] on div "Mover para preparo" at bounding box center [430, 386] width 92 height 20
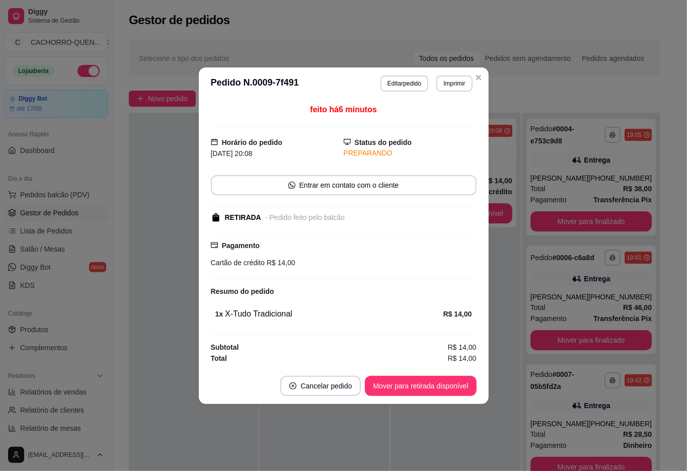
click at [430, 391] on button "Mover para retirada disponível" at bounding box center [420, 386] width 111 height 20
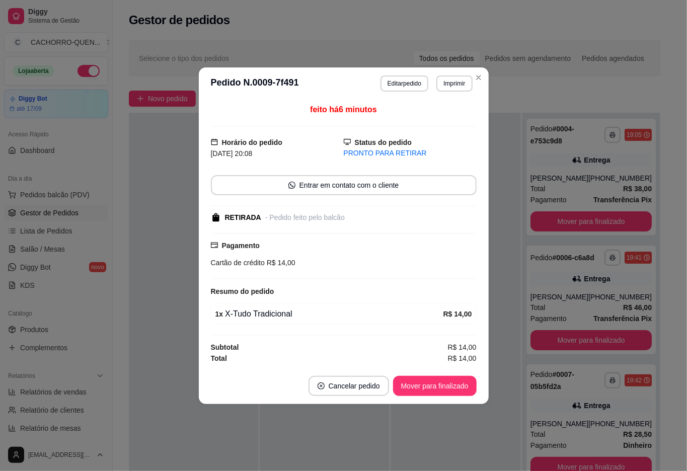
click at [437, 386] on button "Mover para finalizado" at bounding box center [435, 386] width 84 height 20
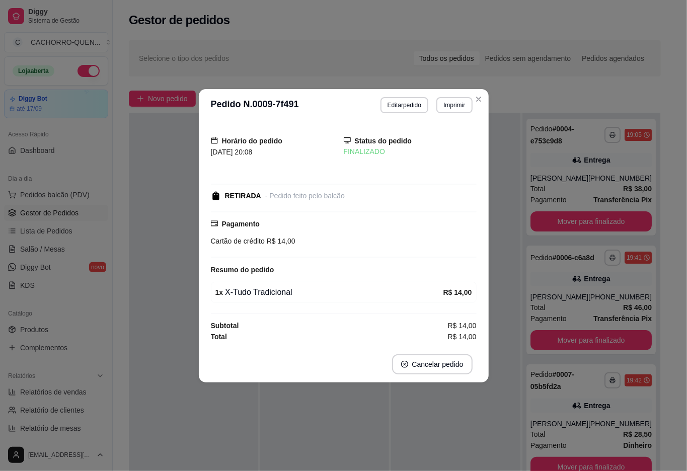
click at [407, 433] on div at bounding box center [455, 348] width 129 height 471
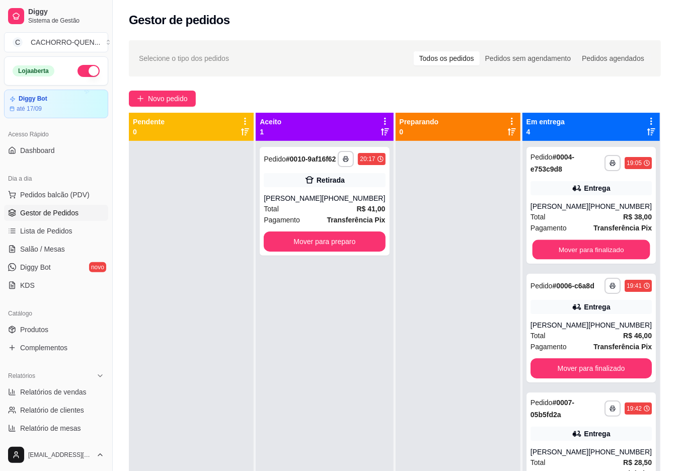
click at [624, 254] on button "Mover para finalizado" at bounding box center [591, 250] width 118 height 20
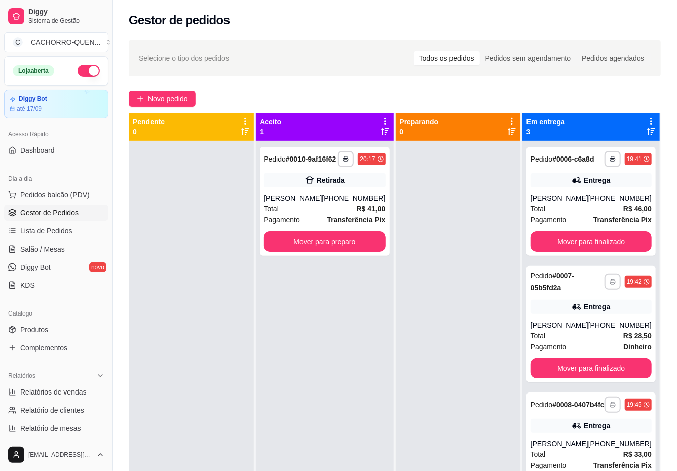
click at [622, 240] on button "Mover para finalizado" at bounding box center [590, 241] width 121 height 20
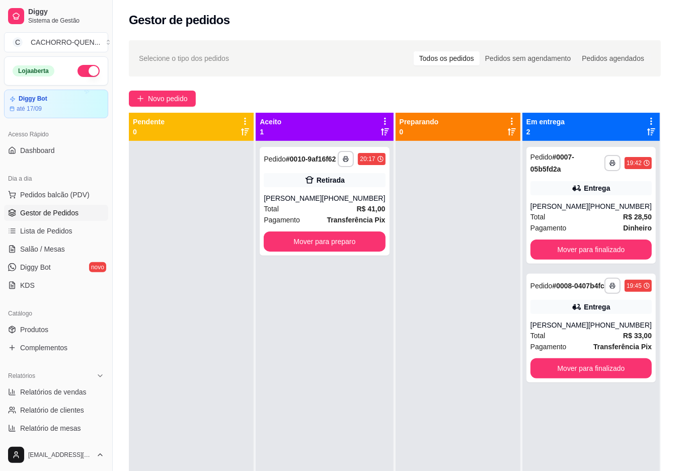
click at [619, 245] on button "Mover para finalizado" at bounding box center [590, 249] width 121 height 20
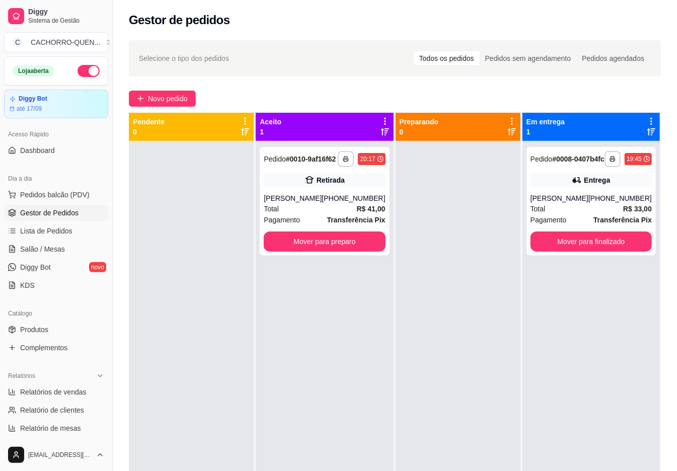
click at [591, 245] on button "Mover para finalizado" at bounding box center [590, 241] width 121 height 20
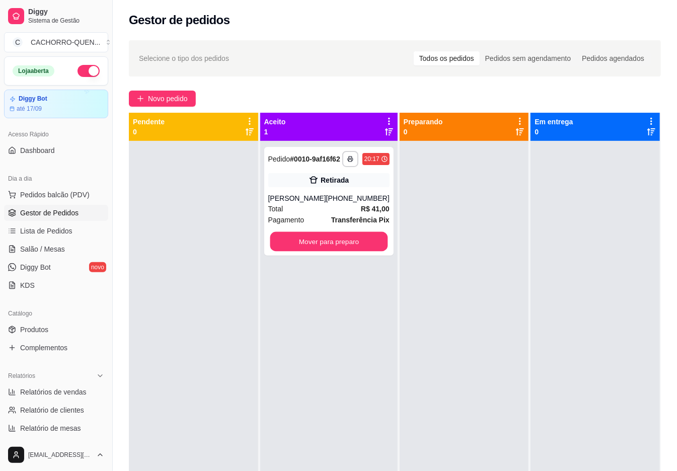
click at [341, 252] on button "Mover para preparo" at bounding box center [329, 242] width 118 height 20
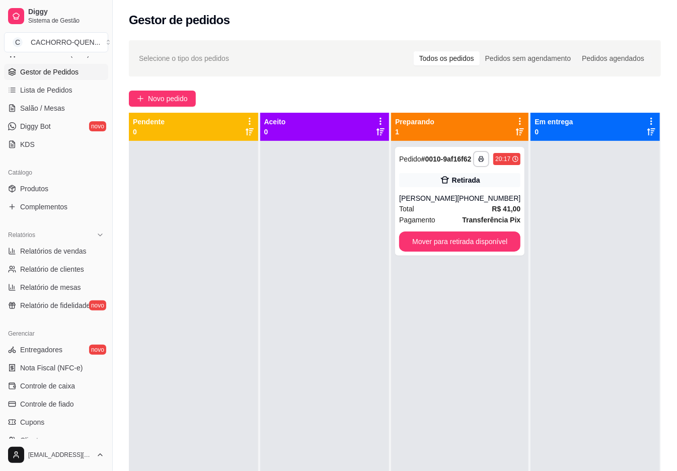
scroll to position [254, 0]
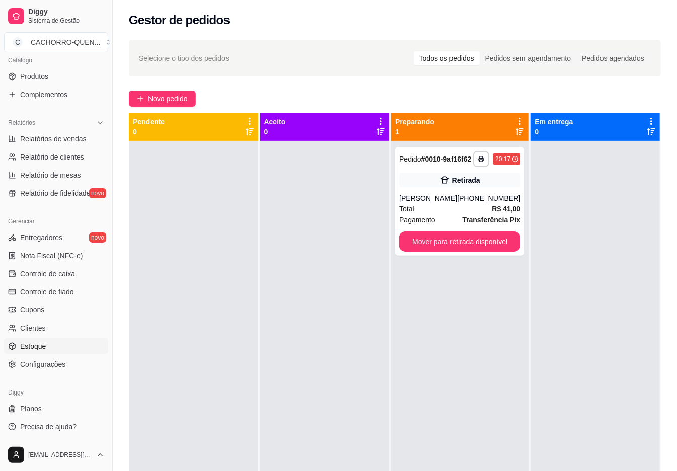
click at [38, 346] on span "Estoque" at bounding box center [33, 346] width 26 height 10
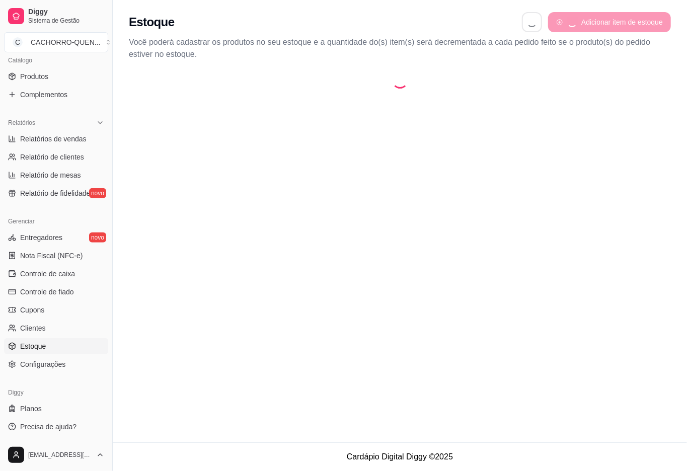
select select "QUANTITY_ORDER"
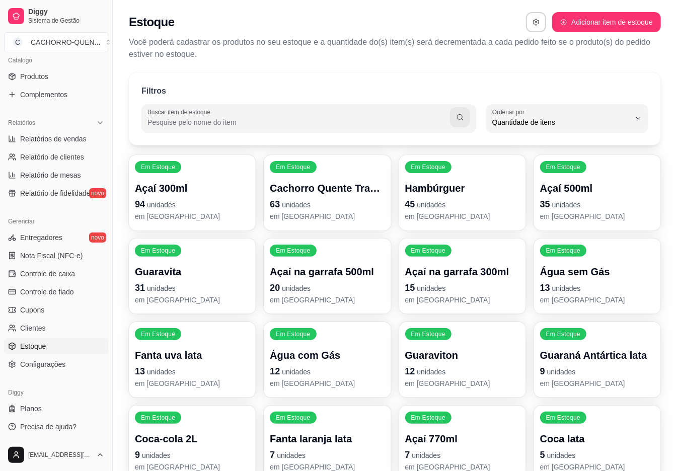
scroll to position [9, 0]
click at [600, 123] on span "Quantidade de itens" at bounding box center [561, 122] width 138 height 10
click at [568, 145] on span "Ordem alfabética" at bounding box center [562, 146] width 130 height 10
type input "ALPHABETICAL_ORDER"
select select "ALPHABETICAL_ORDER"
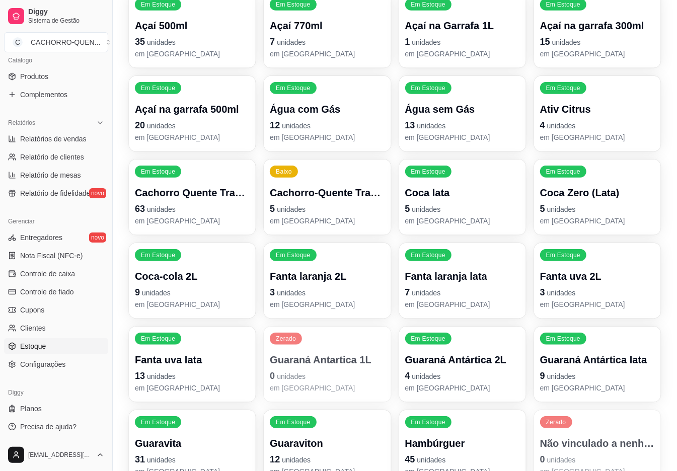
scroll to position [245, 0]
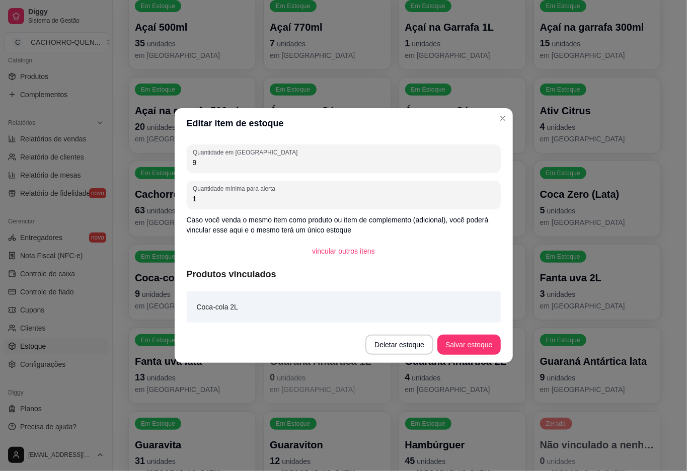
click at [294, 166] on input "9" at bounding box center [344, 162] width 302 height 10
type input "8"
click at [467, 345] on button "Salvar estoque" at bounding box center [468, 345] width 63 height 20
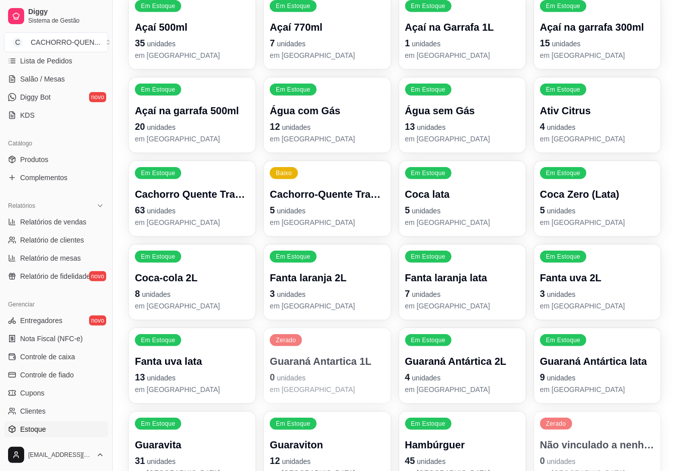
scroll to position [0, 0]
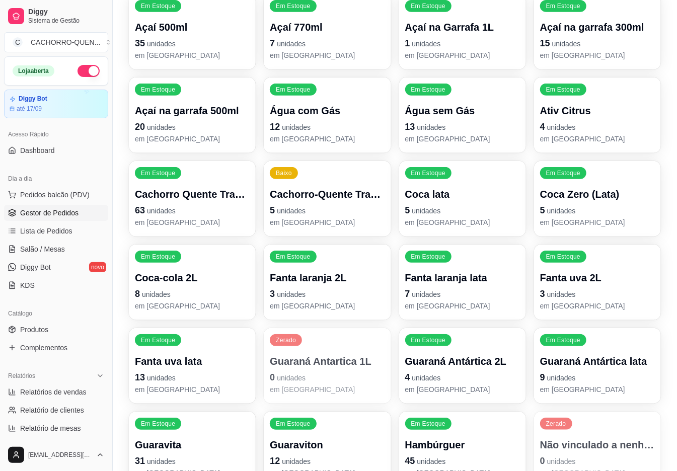
click at [35, 215] on span "Gestor de Pedidos" at bounding box center [49, 213] width 58 height 10
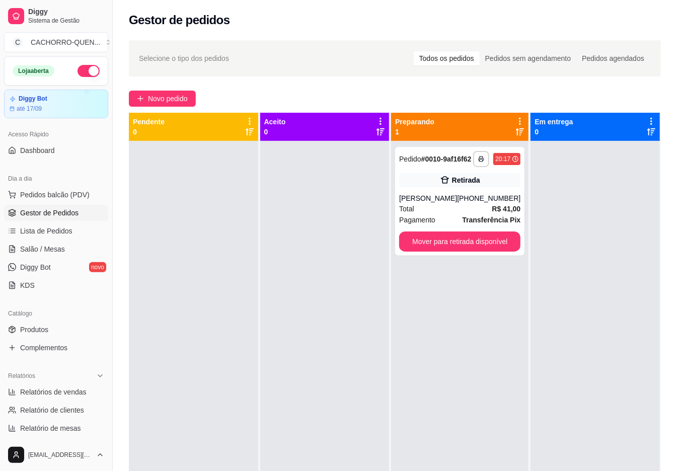
click at [418, 249] on button "Mover para retirada disponível" at bounding box center [459, 241] width 121 height 20
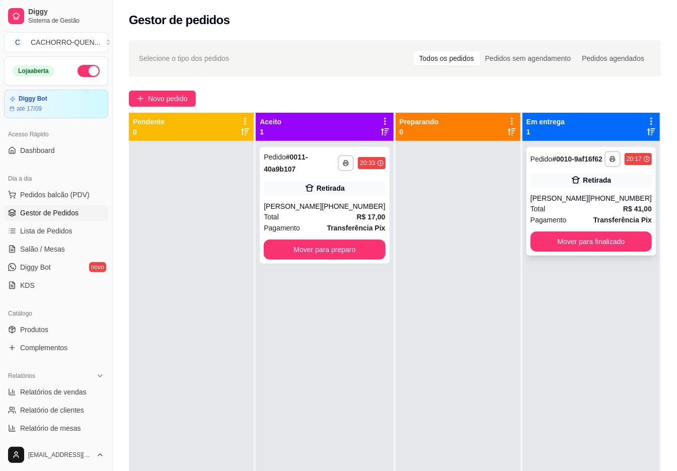
click at [554, 187] on div "Retirada" at bounding box center [590, 180] width 121 height 14
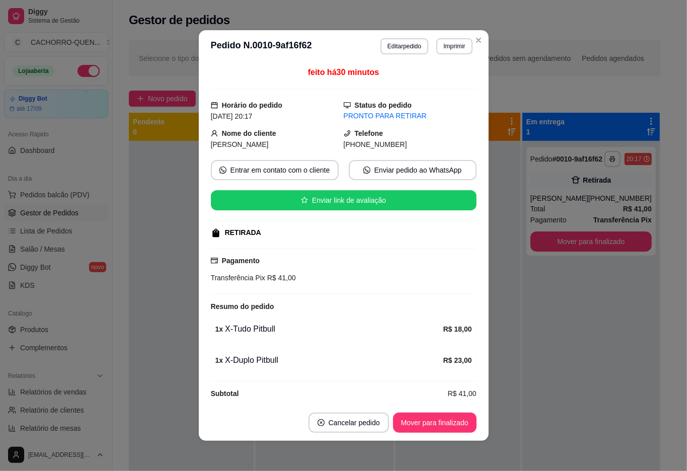
click at [439, 28] on div "Bebidas" at bounding box center [457, 34] width 75 height 25
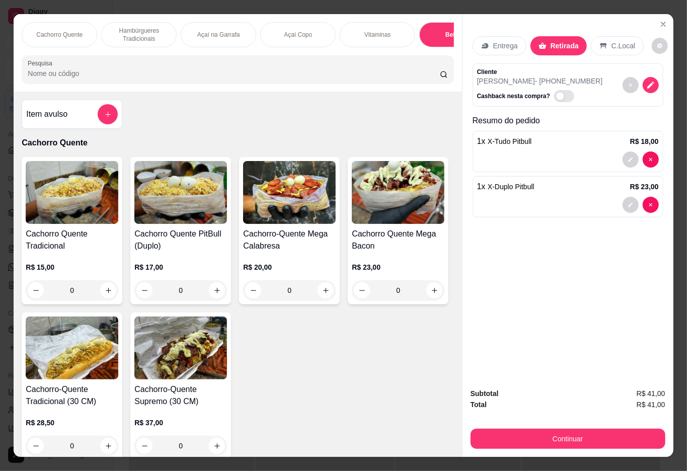
scroll to position [23, 0]
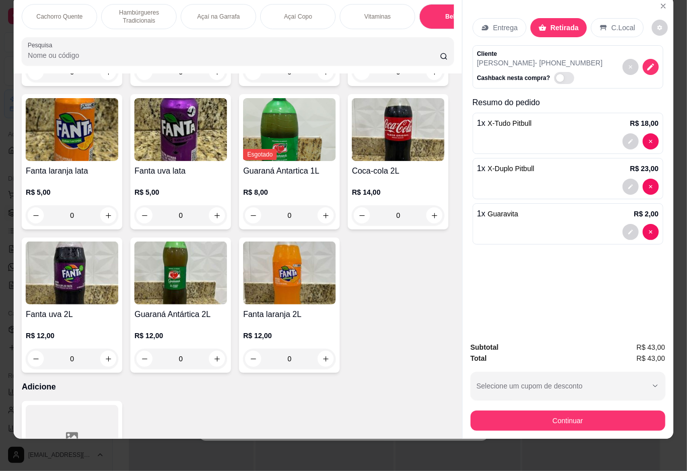
type input "2"
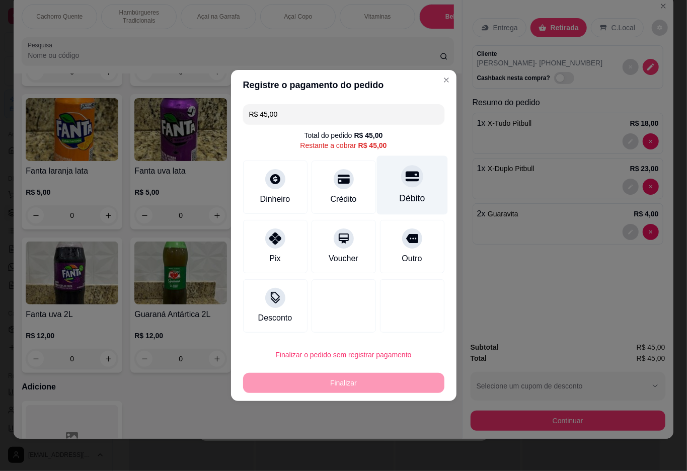
click at [423, 184] on div "Débito" at bounding box center [411, 185] width 71 height 59
type input "R$ 0,00"
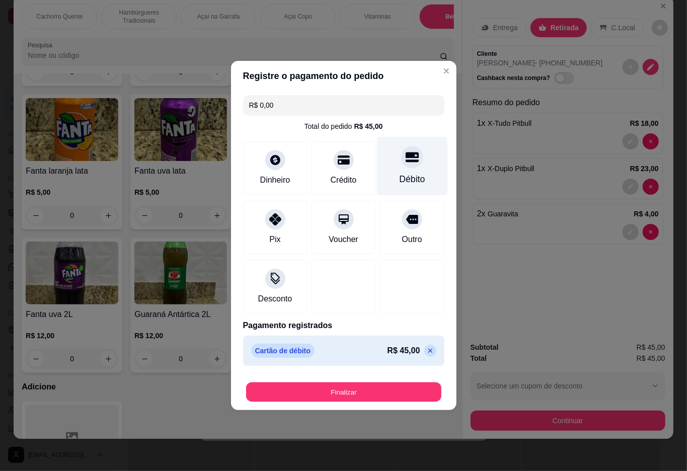
click at [343, 393] on button "Finalizar" at bounding box center [343, 392] width 195 height 20
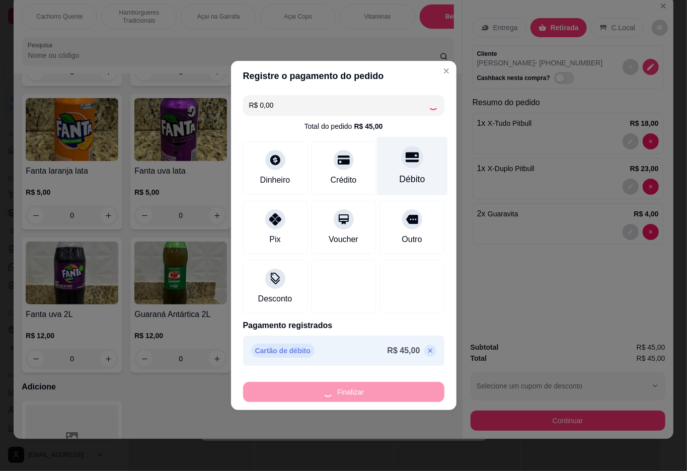
type input "0"
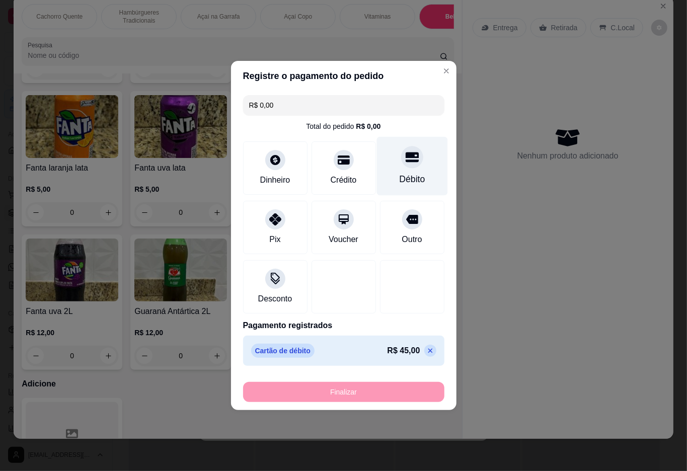
type input "-R$ 45,00"
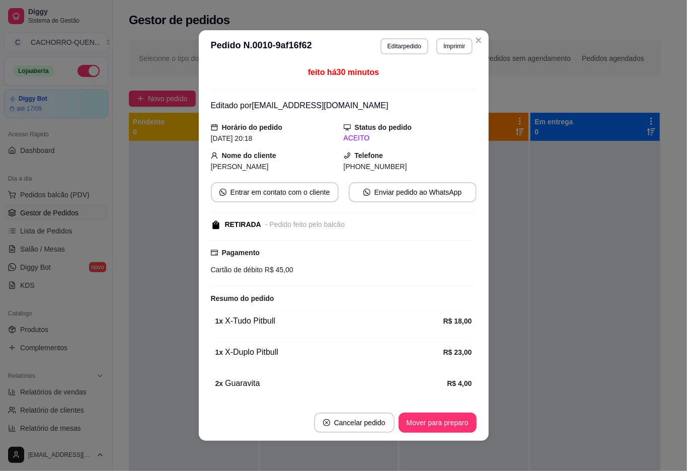
click at [577, 361] on div at bounding box center [594, 376] width 129 height 471
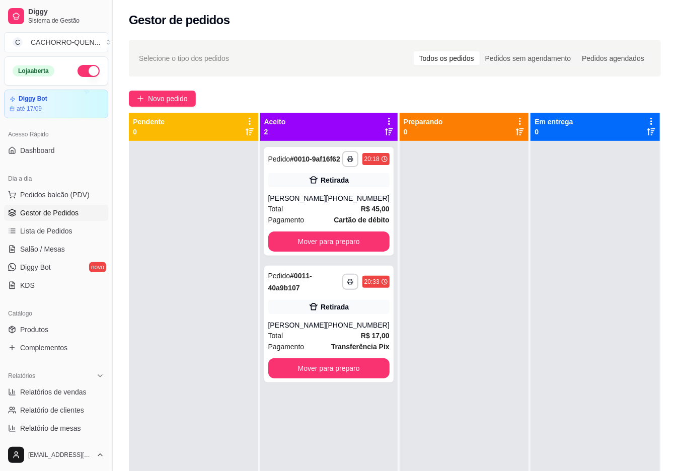
click at [360, 246] on button "Mover para preparo" at bounding box center [328, 241] width 121 height 20
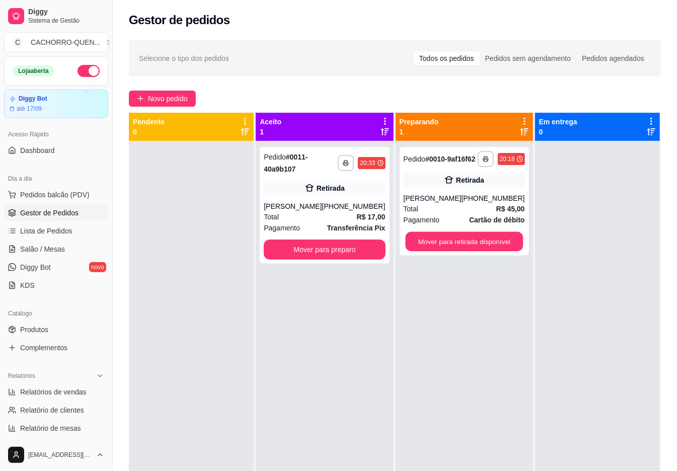
click at [479, 246] on button "Mover para retirada disponível" at bounding box center [464, 242] width 118 height 20
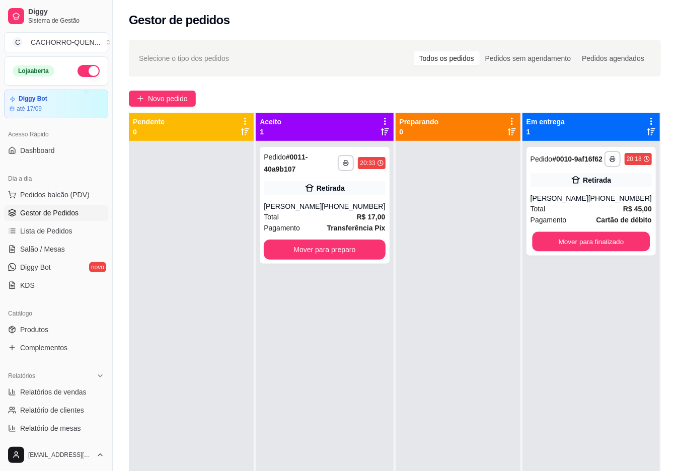
click at [584, 250] on button "Mover para finalizado" at bounding box center [591, 242] width 118 height 20
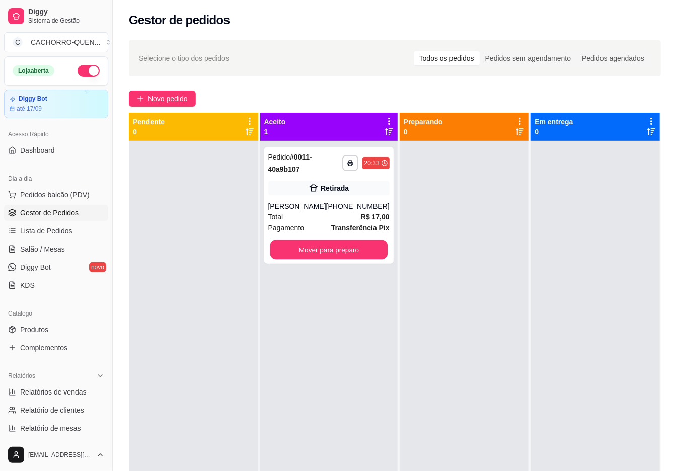
click at [330, 253] on button "Mover para preparo" at bounding box center [329, 250] width 118 height 20
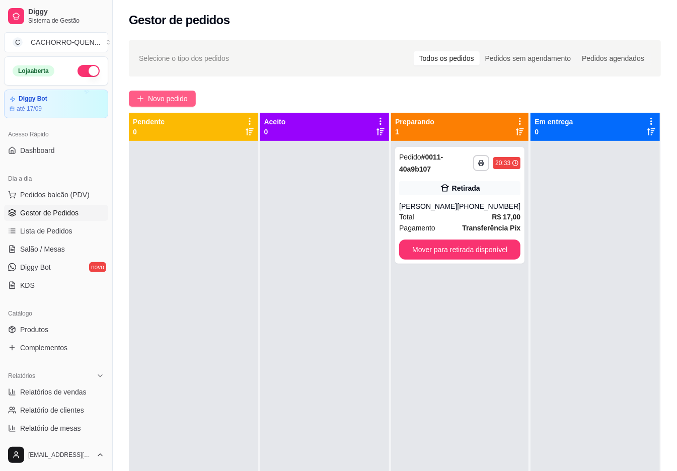
click at [165, 104] on span "Novo pedido" at bounding box center [168, 98] width 40 height 11
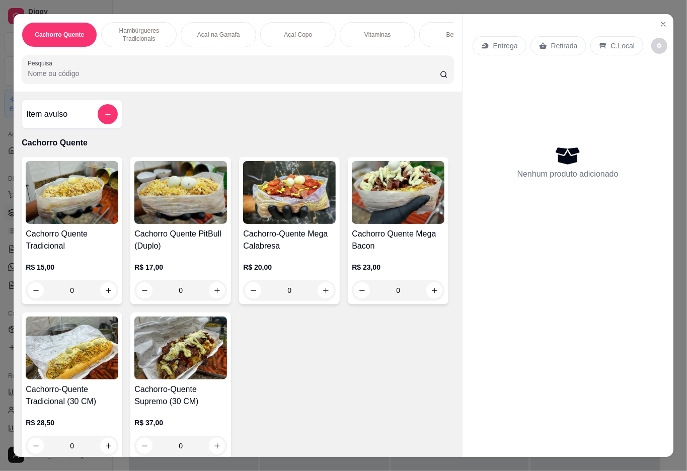
click at [300, 31] on p "Açaí Copo" at bounding box center [298, 35] width 28 height 8
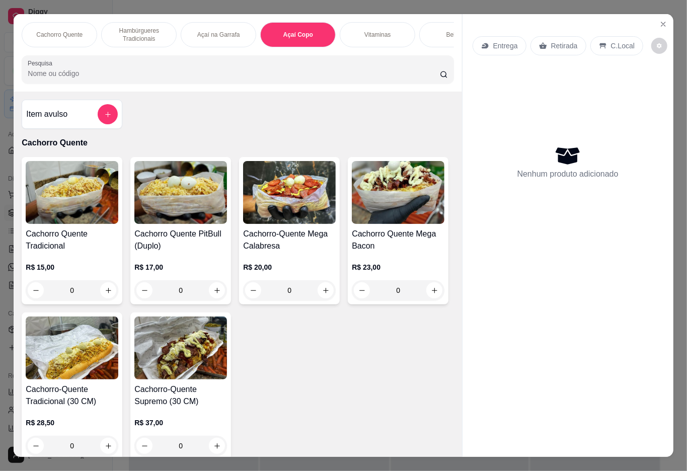
scroll to position [23, 0]
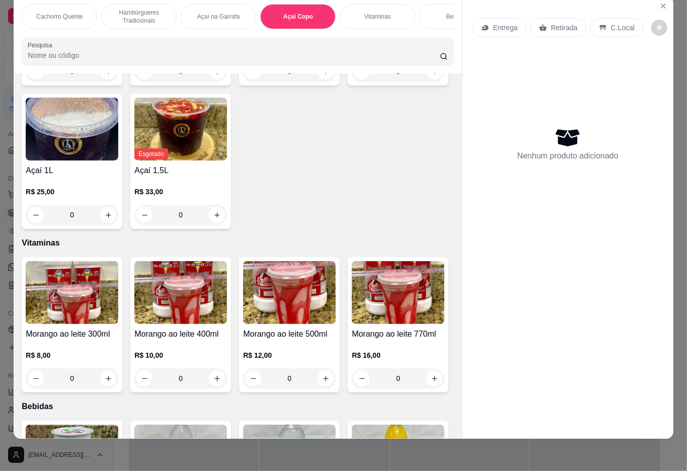
click at [170, 82] on div "0" at bounding box center [180, 71] width 93 height 20
click at [452, 145] on button "+" at bounding box center [462, 145] width 20 height 20
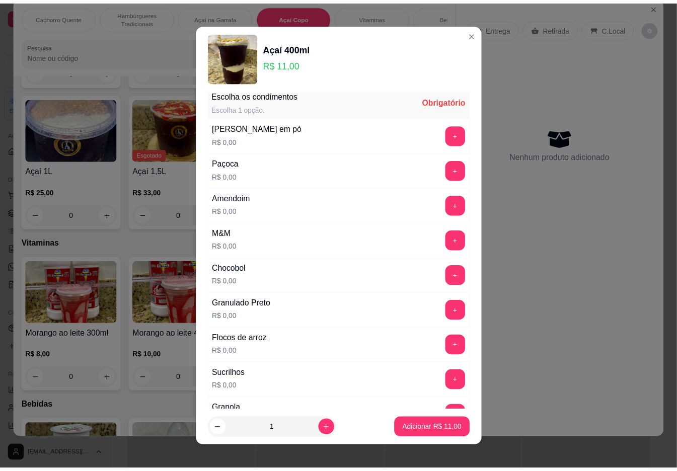
scroll to position [9, 0]
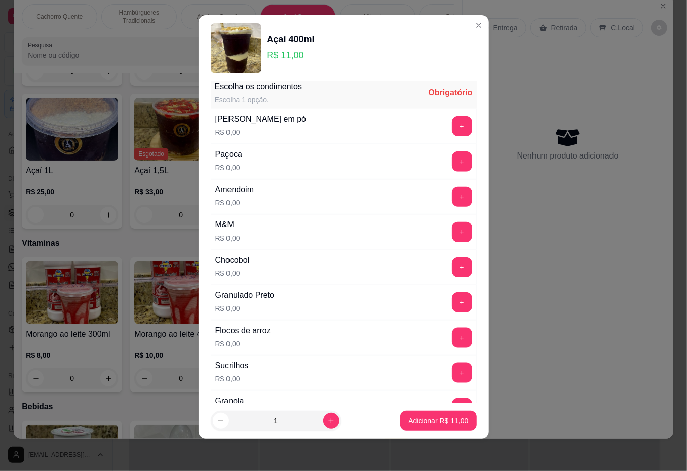
click at [452, 379] on button "+" at bounding box center [462, 373] width 20 height 20
click at [438, 428] on button "Adicionar R$ 11,00" at bounding box center [438, 421] width 76 height 20
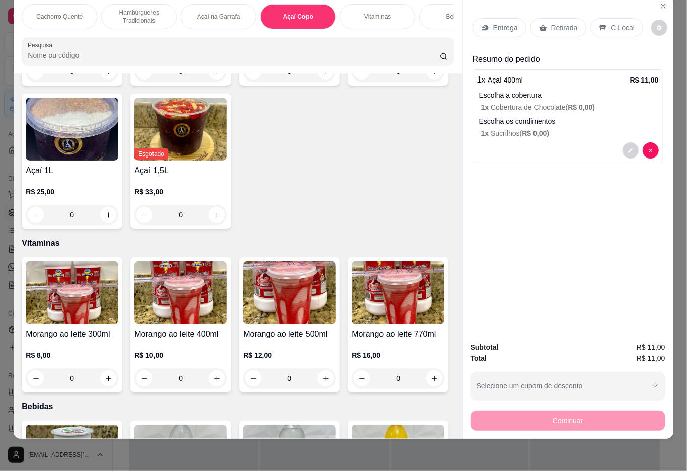
click at [569, 23] on div "Retirada" at bounding box center [558, 27] width 56 height 19
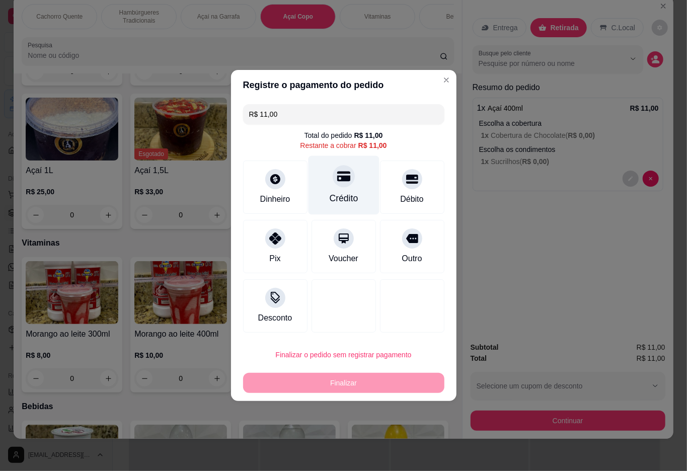
click at [318, 200] on div "Crédito" at bounding box center [343, 185] width 71 height 59
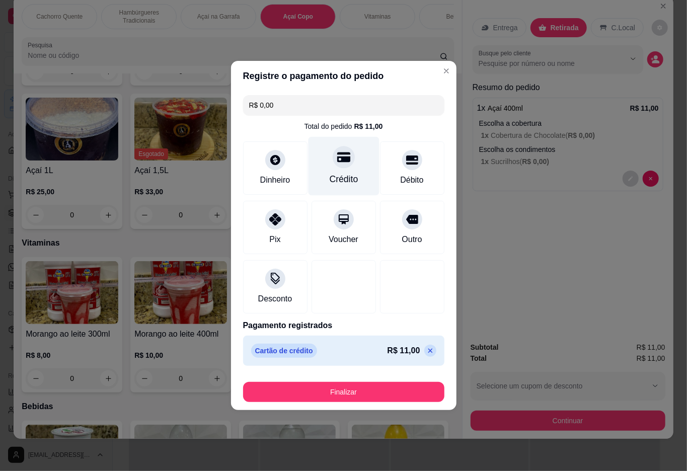
click at [357, 391] on button "Finalizar" at bounding box center [343, 392] width 201 height 20
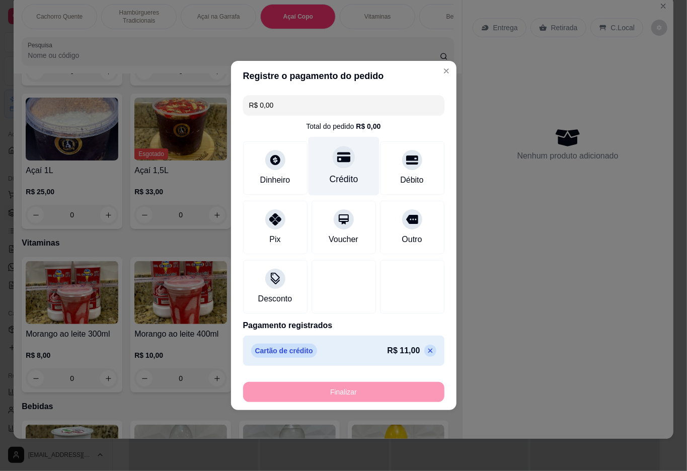
type input "-R$ 11,00"
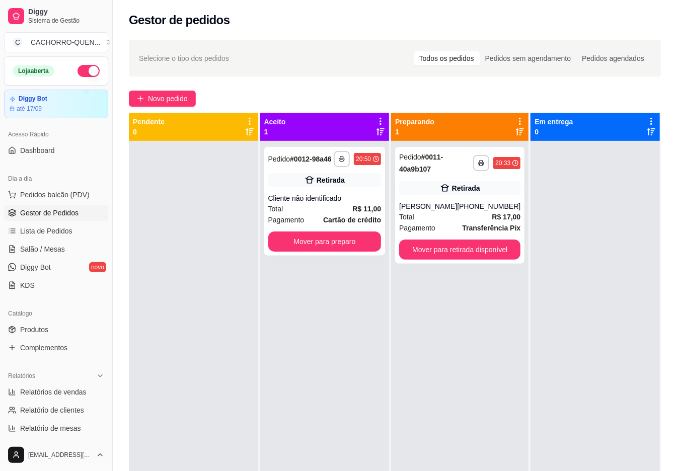
click at [320, 252] on button "Mover para preparo" at bounding box center [324, 241] width 113 height 20
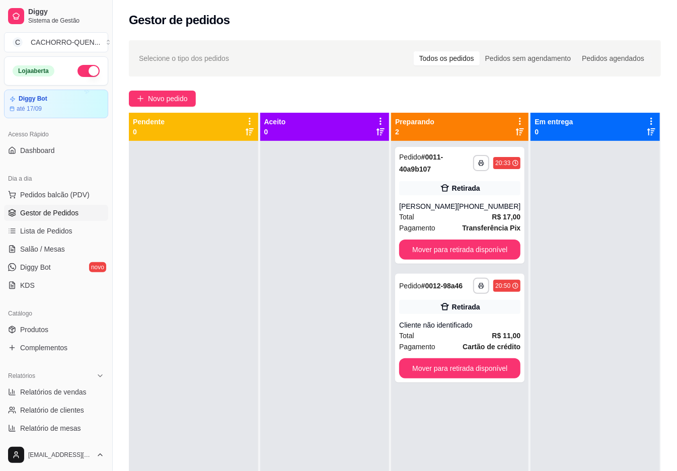
click at [441, 371] on button "Mover para retirada disponível" at bounding box center [459, 368] width 121 height 20
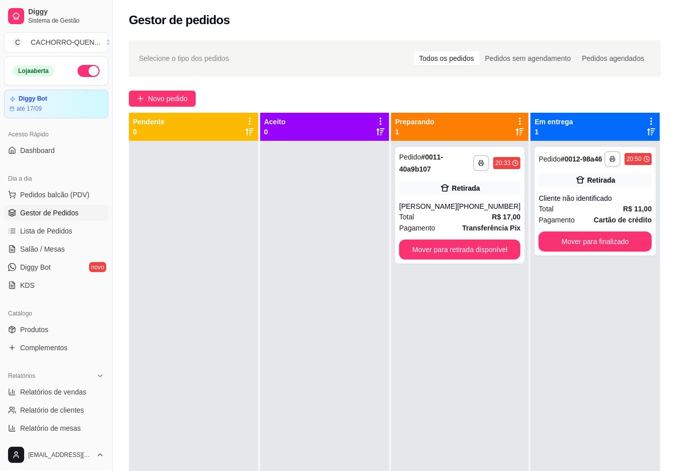
click at [600, 250] on button "Mover para finalizado" at bounding box center [594, 241] width 113 height 20
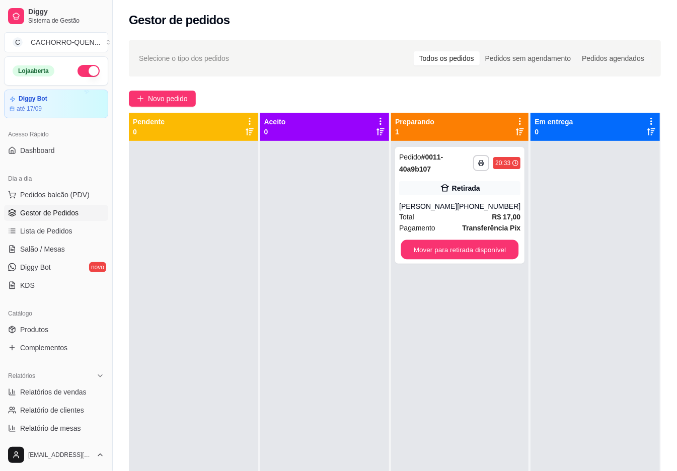
click at [483, 250] on button "Mover para retirada disponível" at bounding box center [460, 250] width 118 height 20
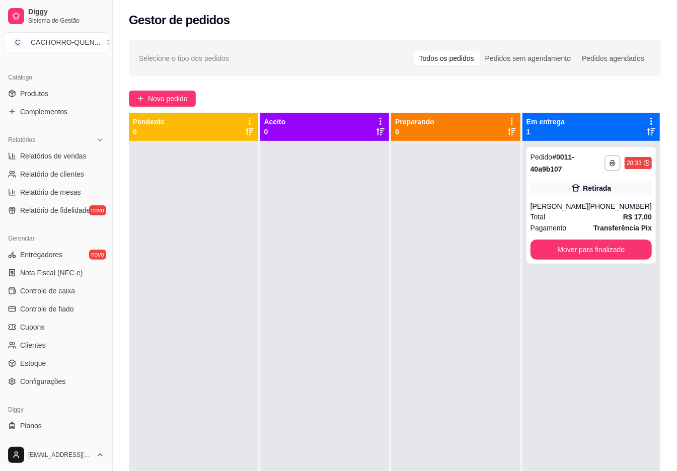
scroll to position [240, 0]
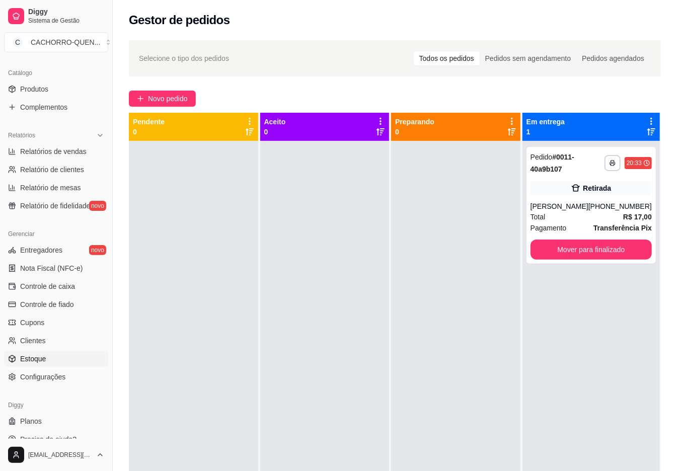
click at [40, 354] on span "Estoque" at bounding box center [33, 359] width 26 height 10
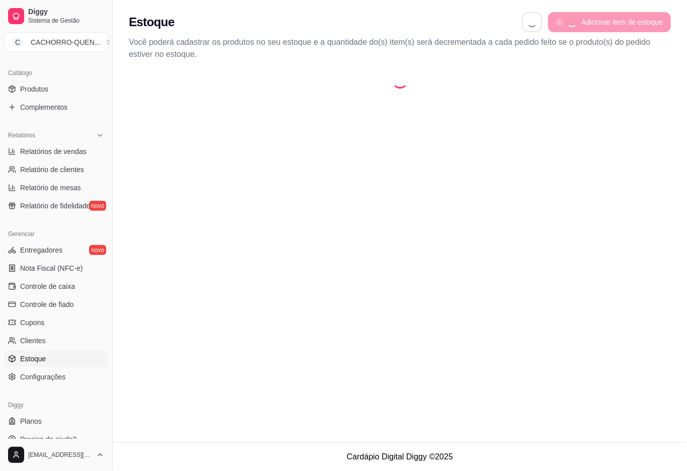
select select "QUANTITY_ORDER"
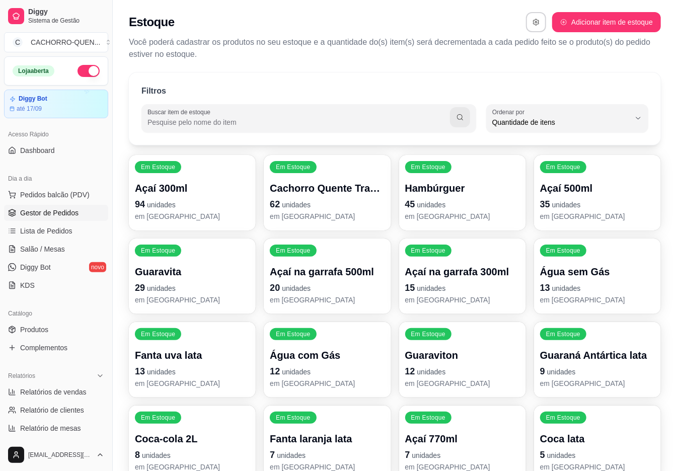
click at [36, 217] on span "Gestor de Pedidos" at bounding box center [49, 213] width 58 height 10
